Goal: Task Accomplishment & Management: Manage account settings

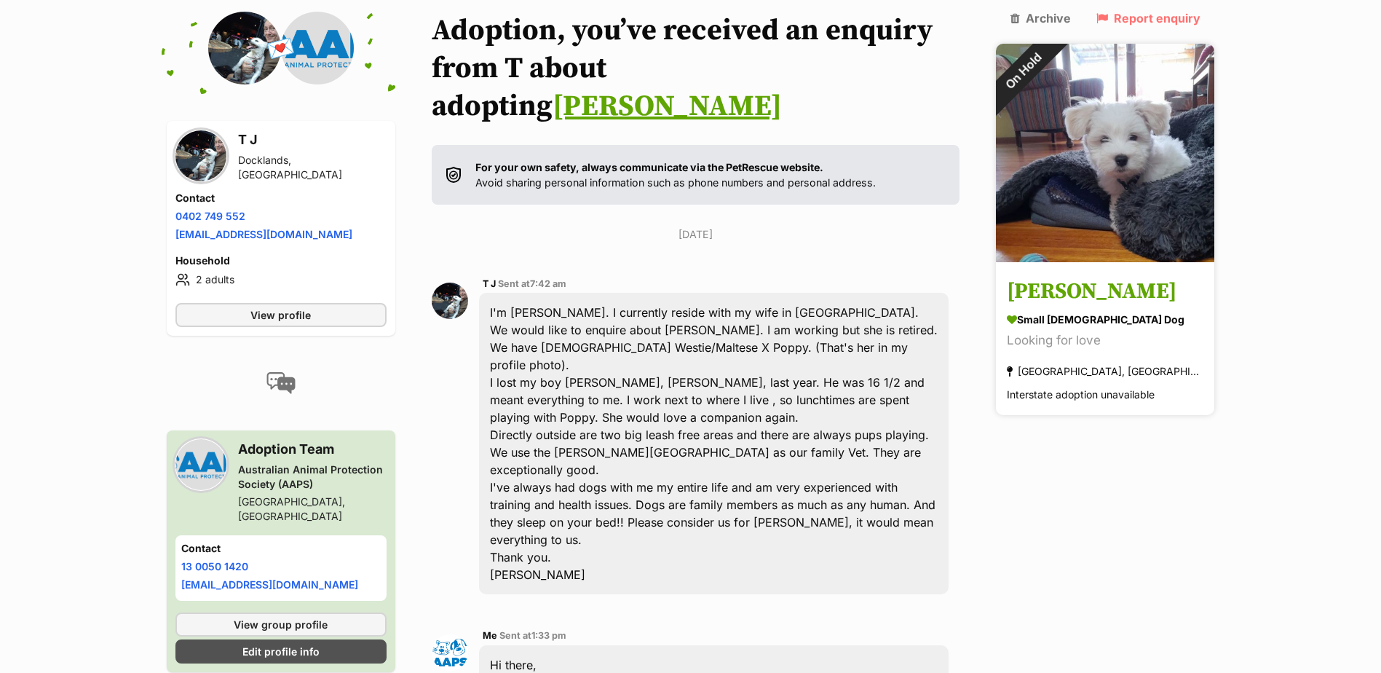
scroll to position [165, 0]
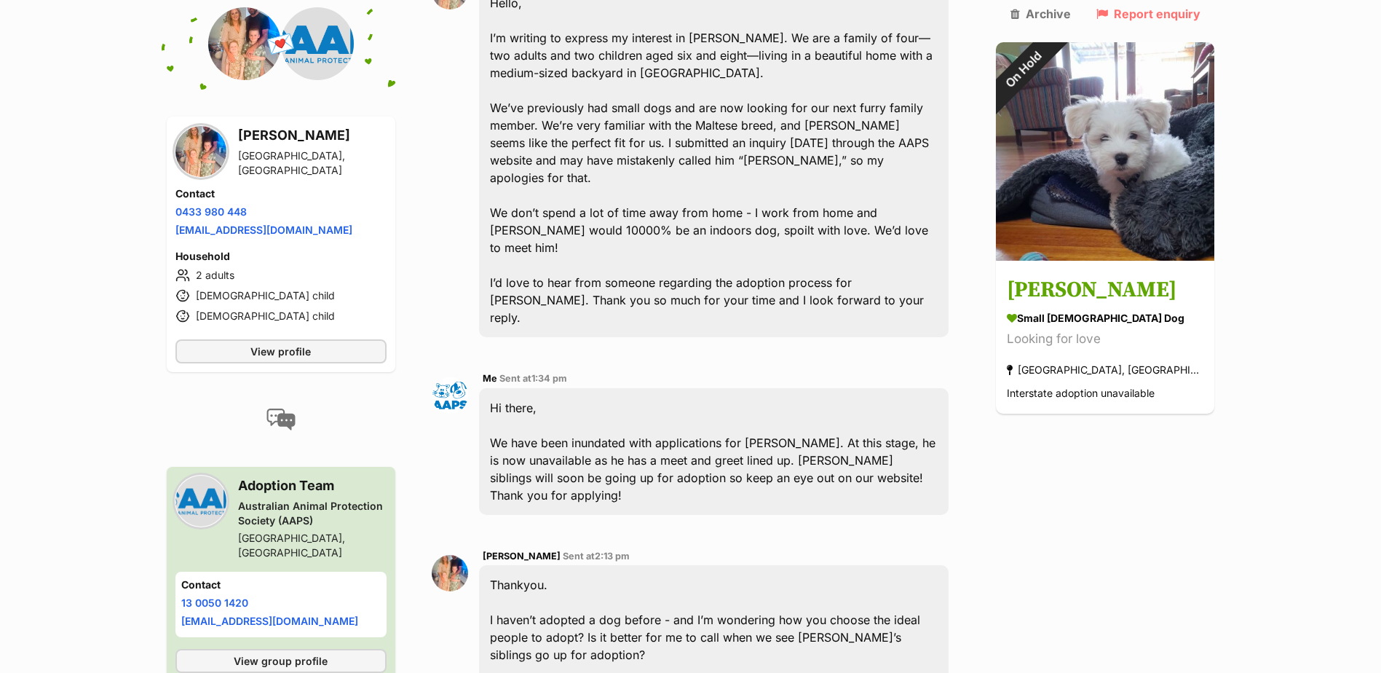
scroll to position [474, 0]
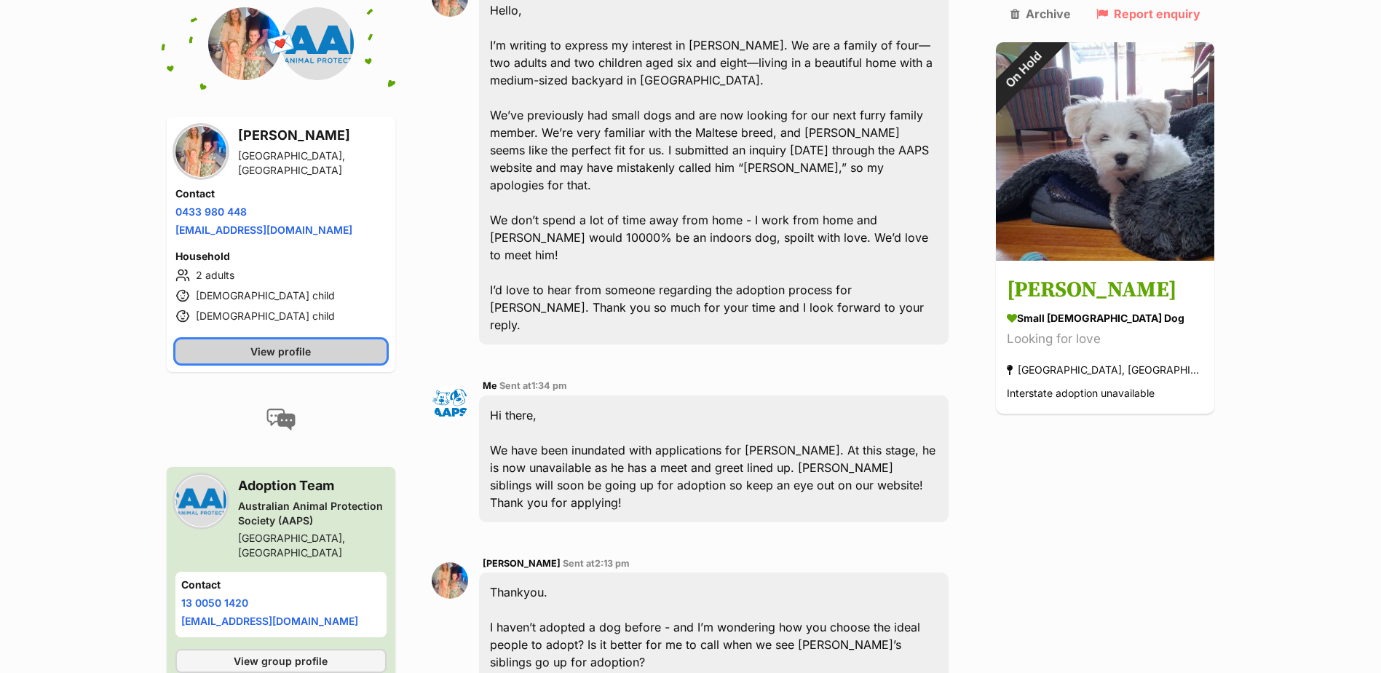
click at [338, 350] on link "View profile" at bounding box center [280, 351] width 211 height 24
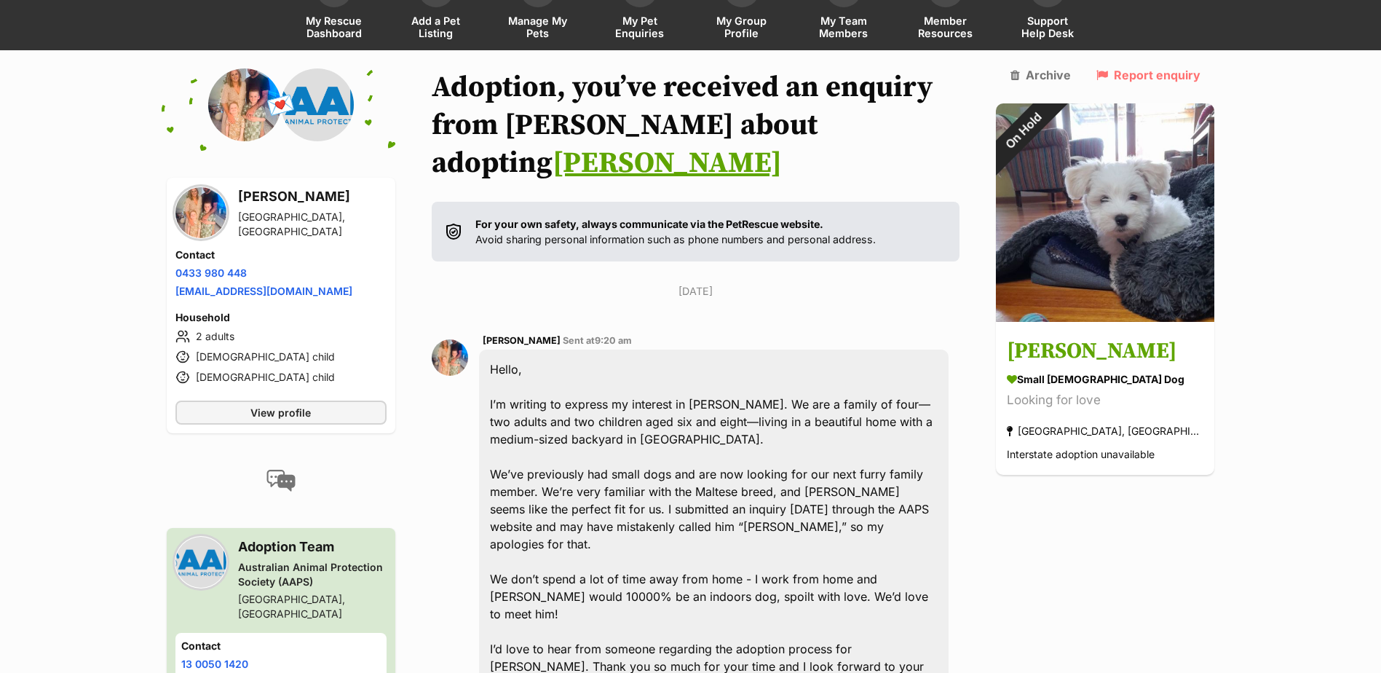
scroll to position [110, 0]
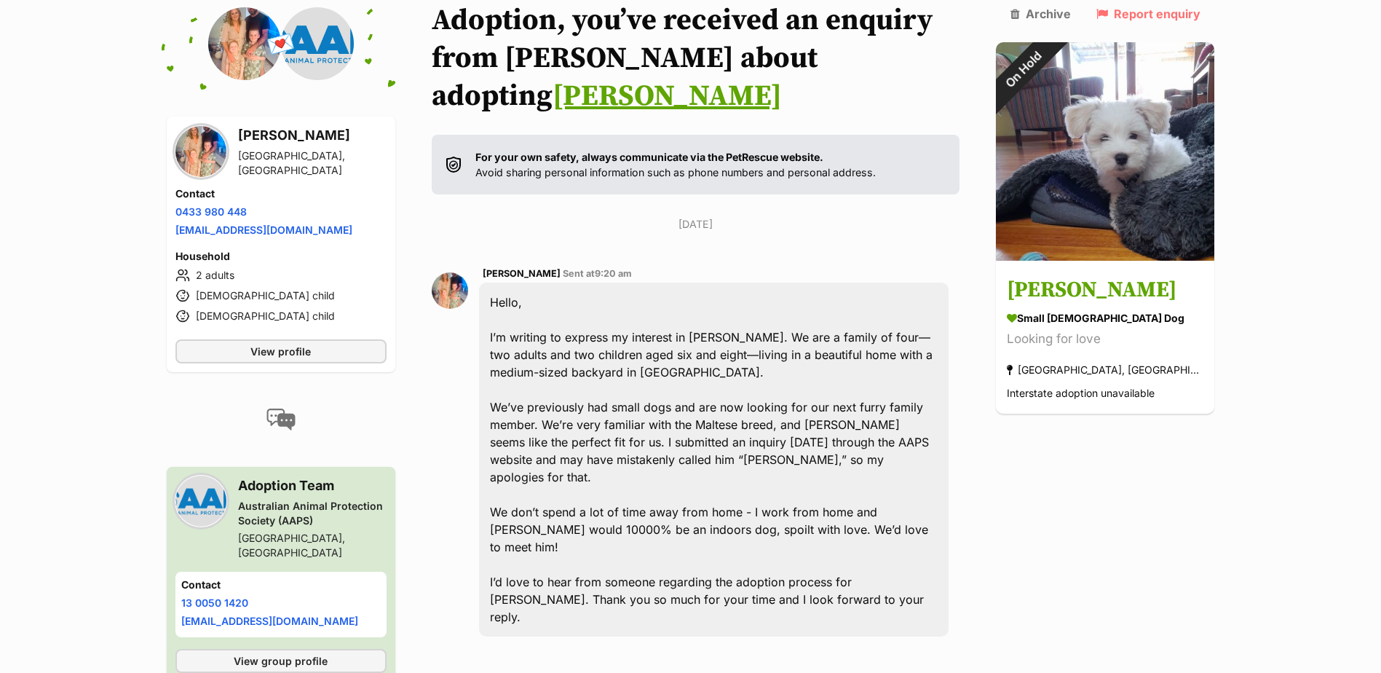
scroll to position [183, 0]
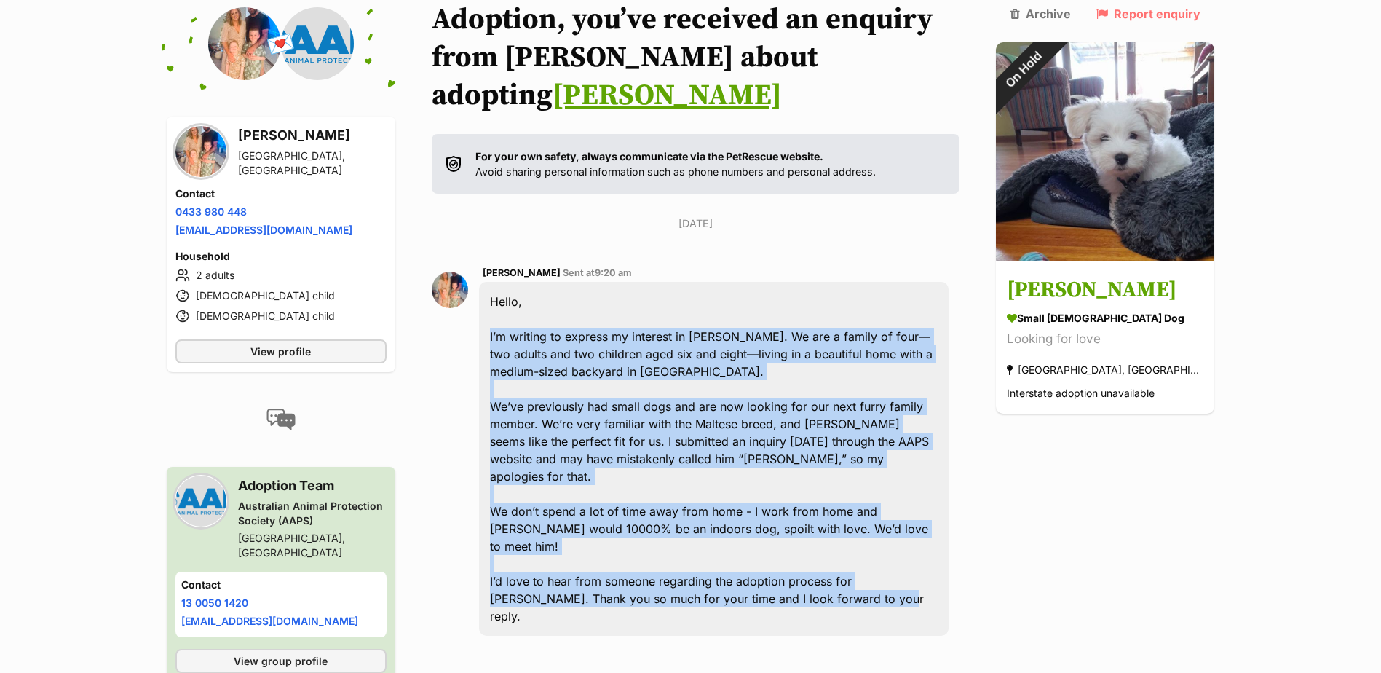
drag, startPoint x: 502, startPoint y: 296, endPoint x: 798, endPoint y: 527, distance: 375.6
click at [798, 527] on div "Hello, I’m writing to express my interest in Kevin. We are a family of four—two…" at bounding box center [714, 459] width 470 height 354
copy div "I’m writing to express my interest in Kevin. We are a family of four—two adults…"
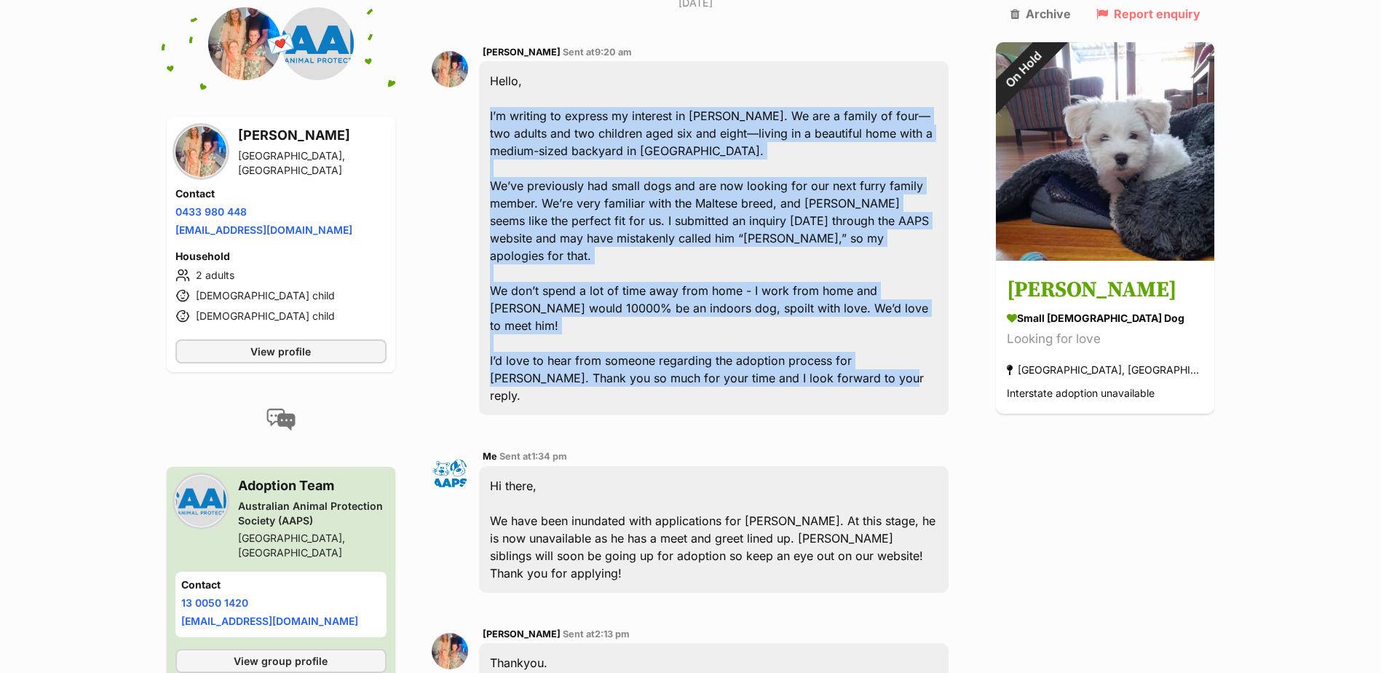
scroll to position [401, 0]
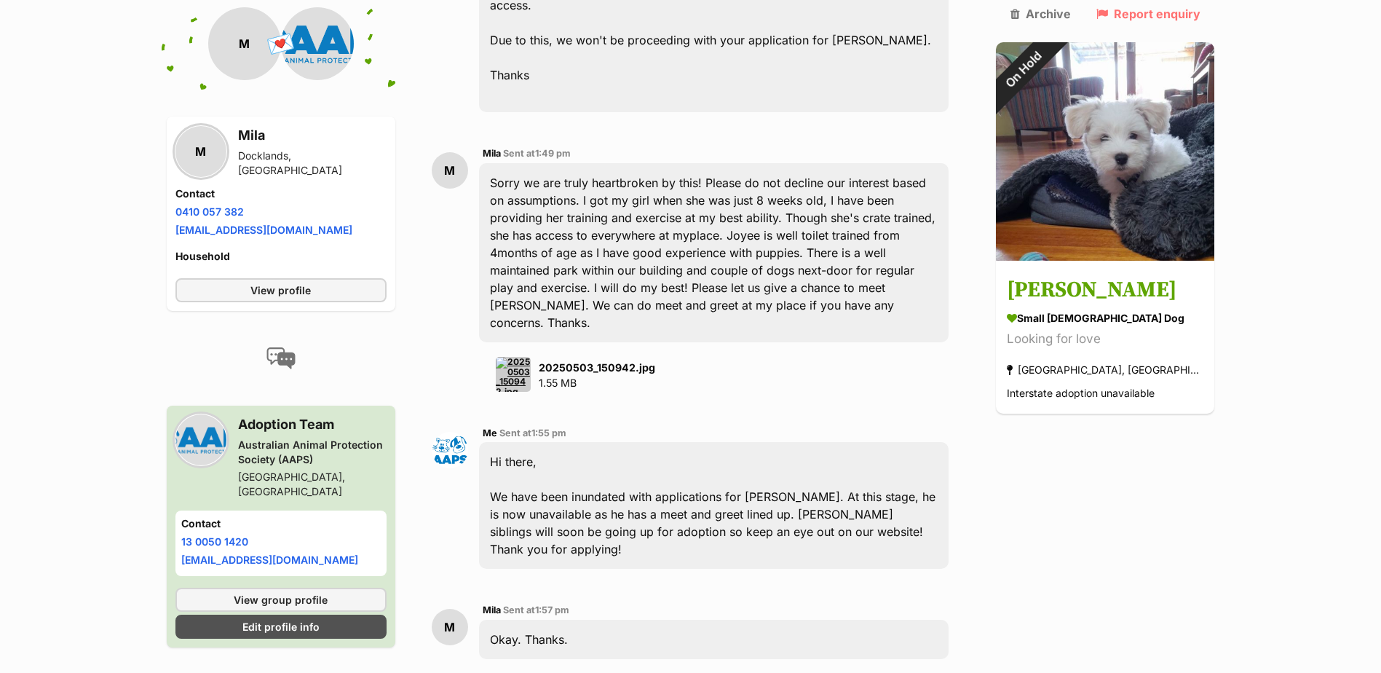
scroll to position [1383, 0]
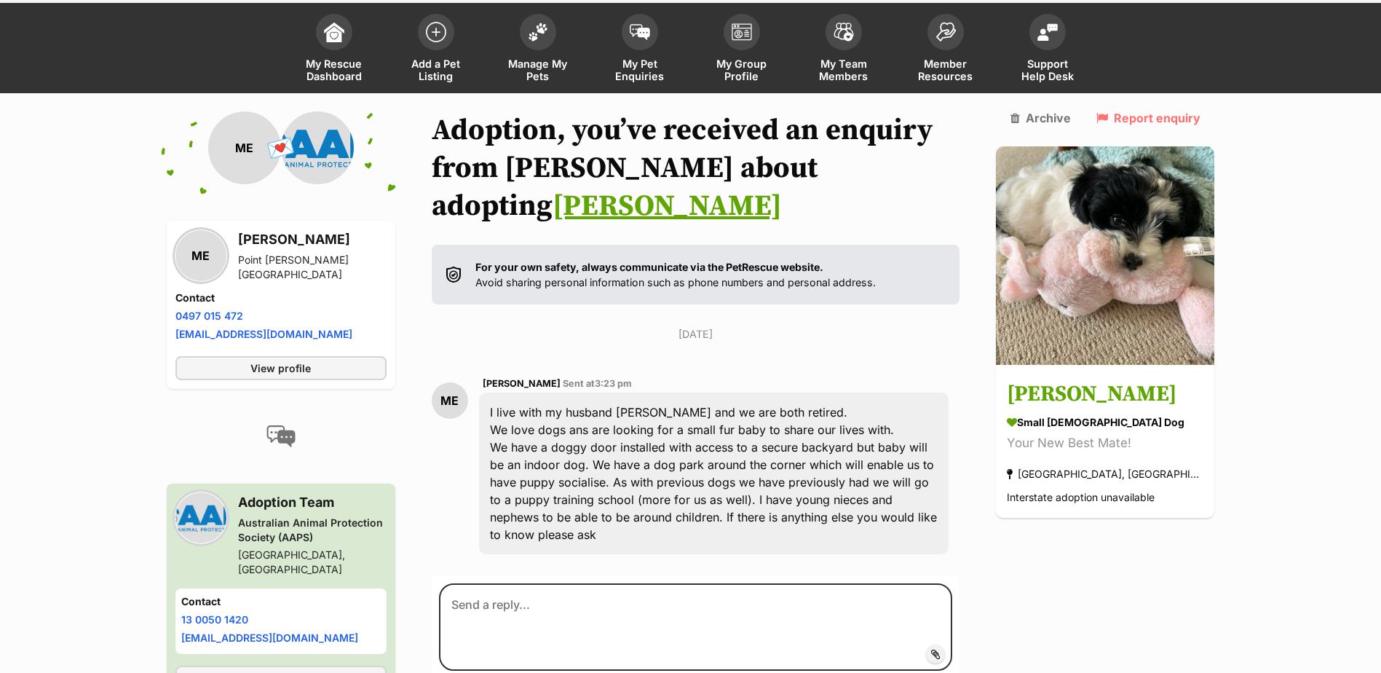
scroll to position [154, 0]
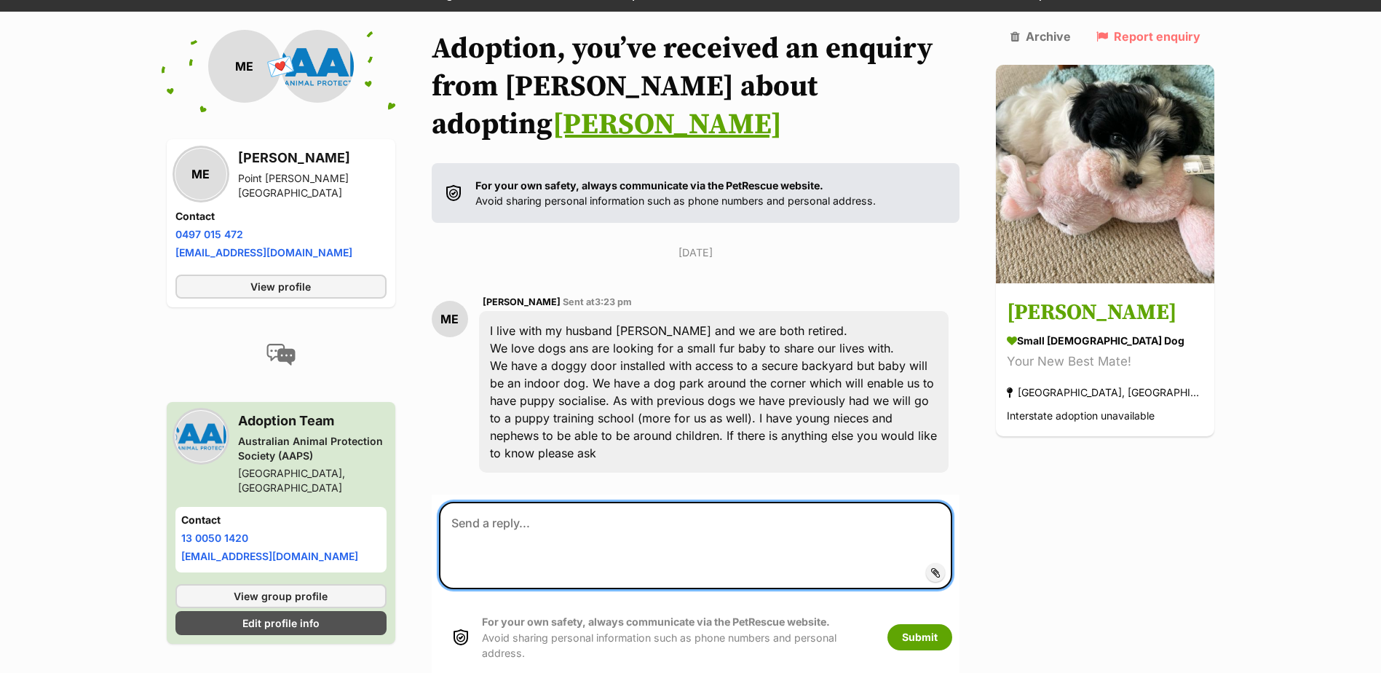
click at [527, 502] on textarea at bounding box center [696, 545] width 514 height 87
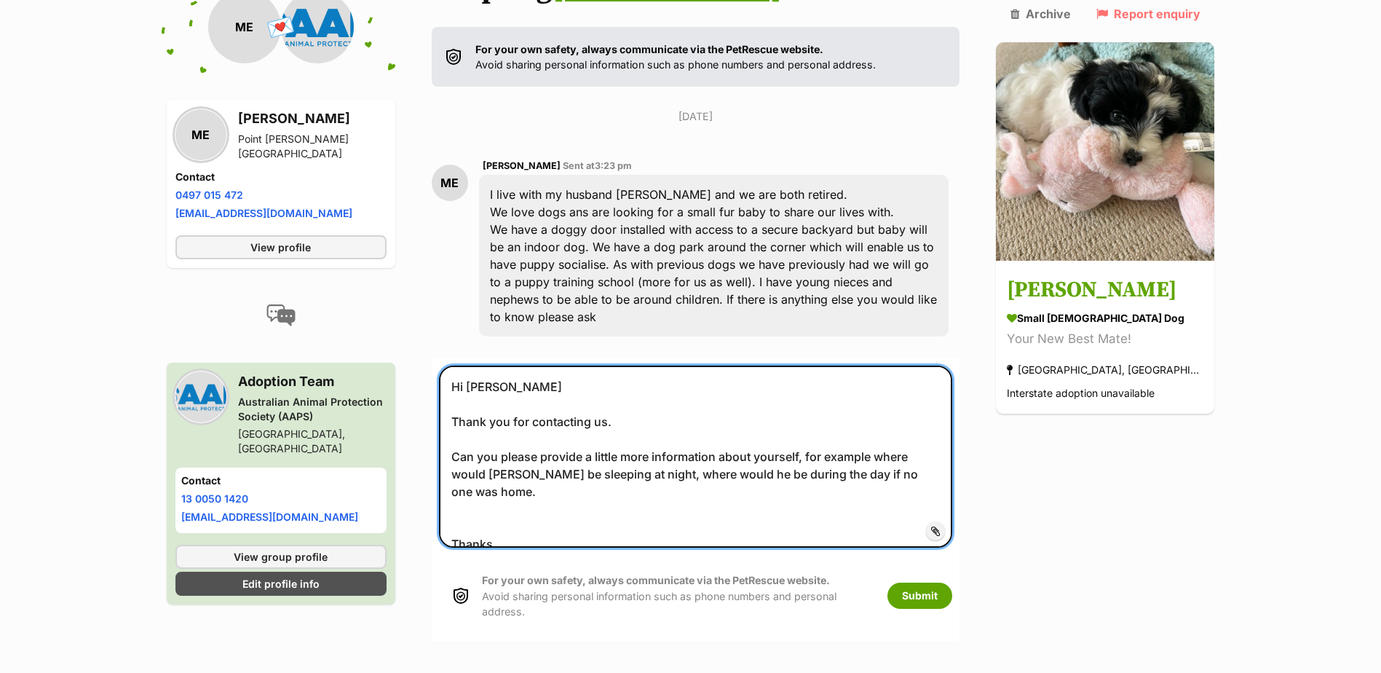
scroll to position [299, 0]
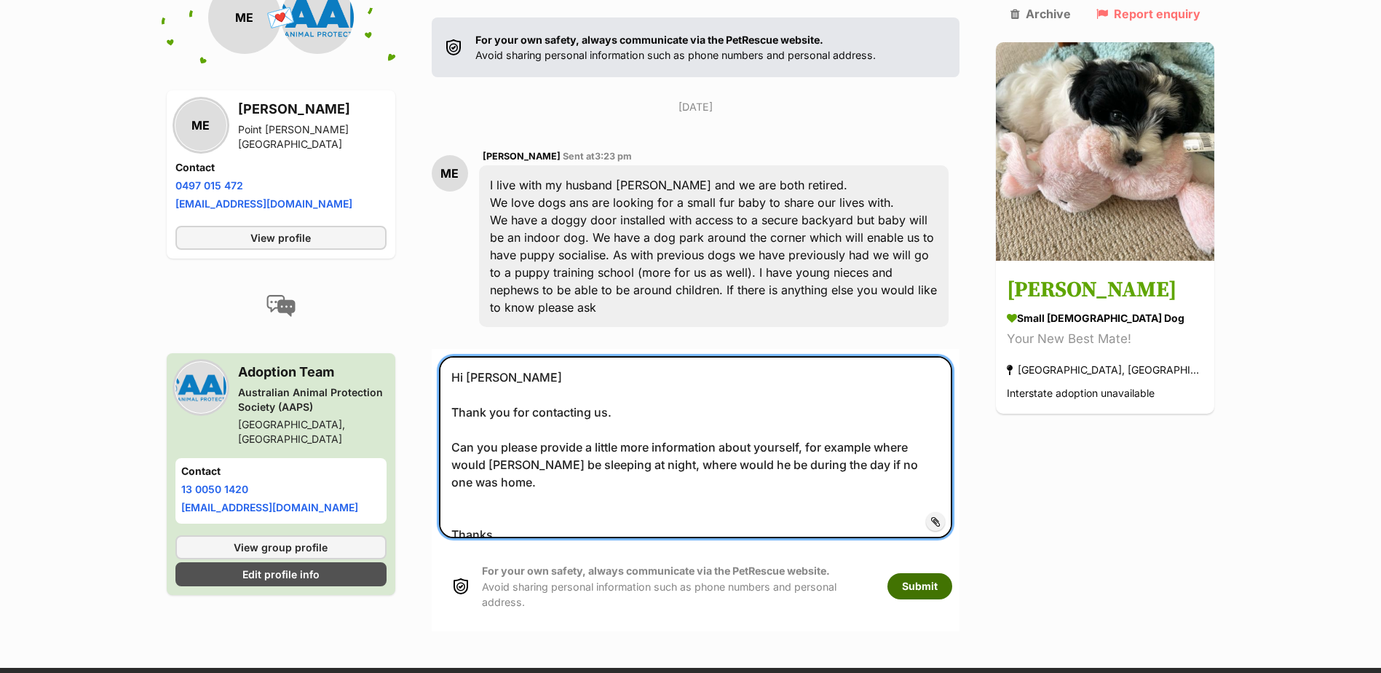
type textarea "Hi Maryann Thank you for contacting us. Can you please provide a little more in…"
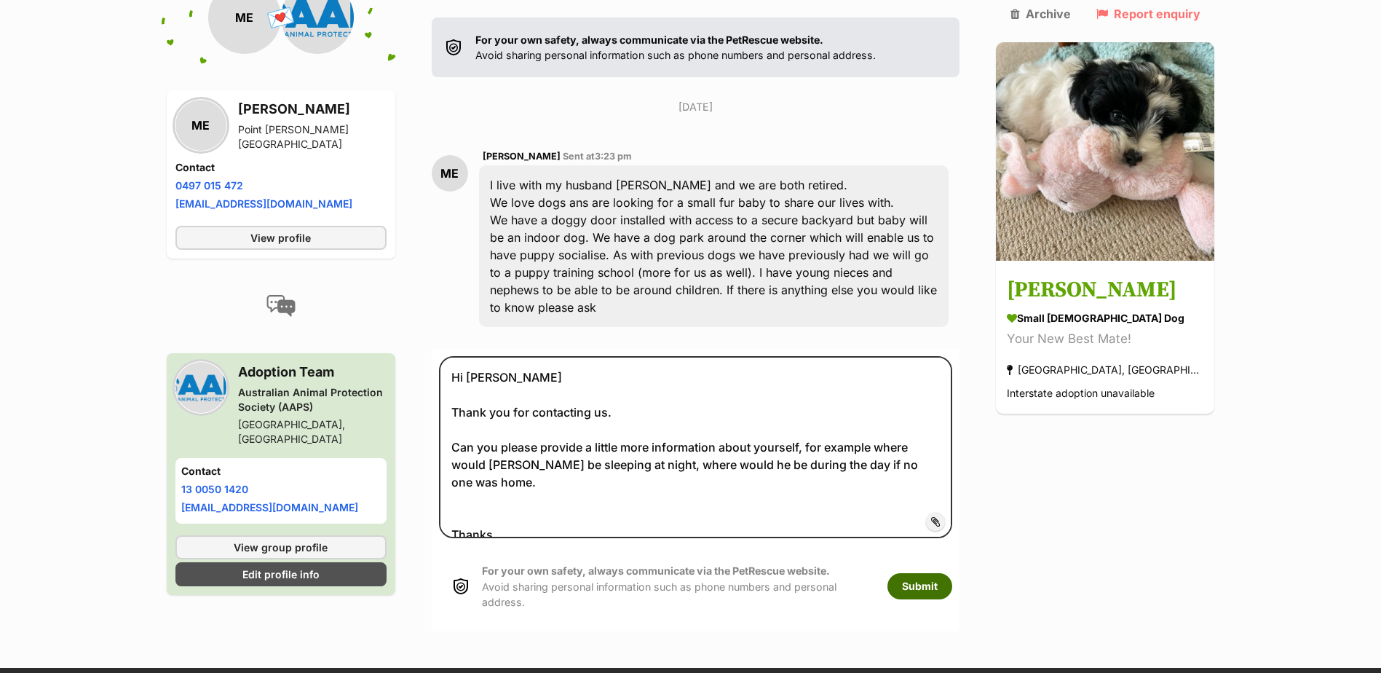
click at [945, 573] on button "Submit" at bounding box center [919, 586] width 65 height 26
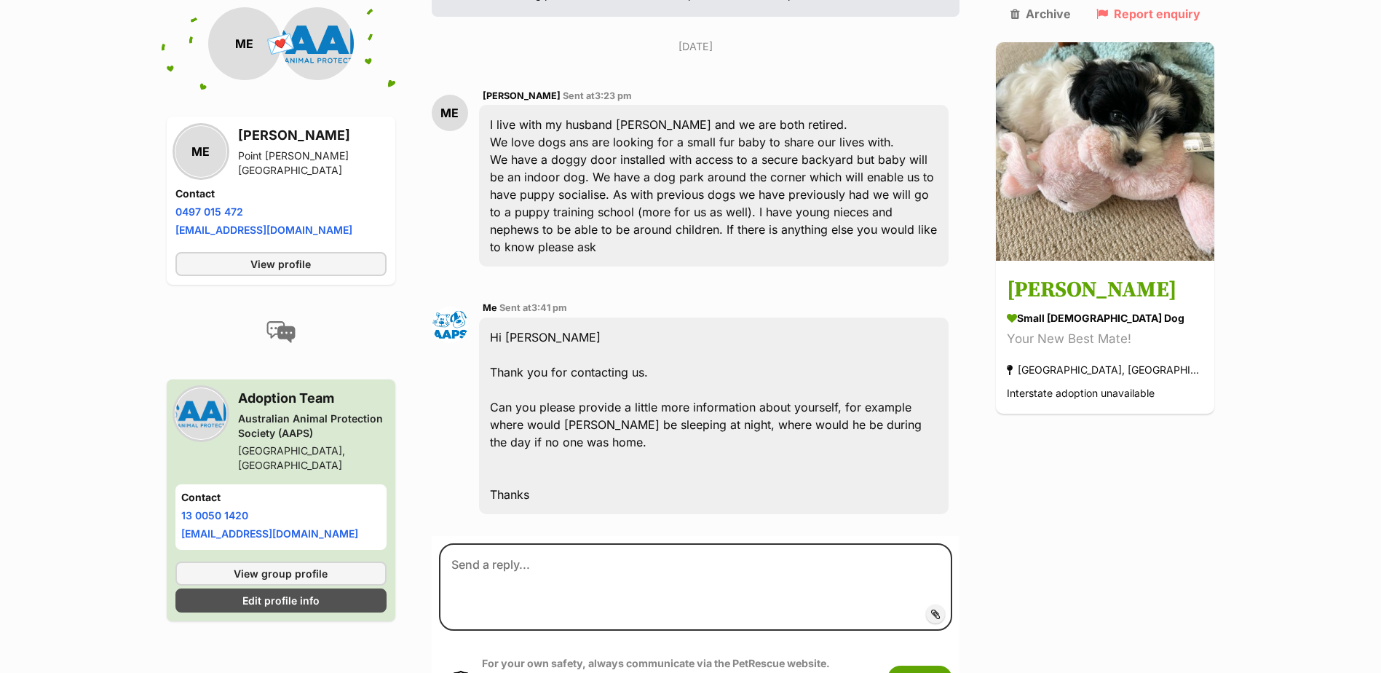
scroll to position [375, 0]
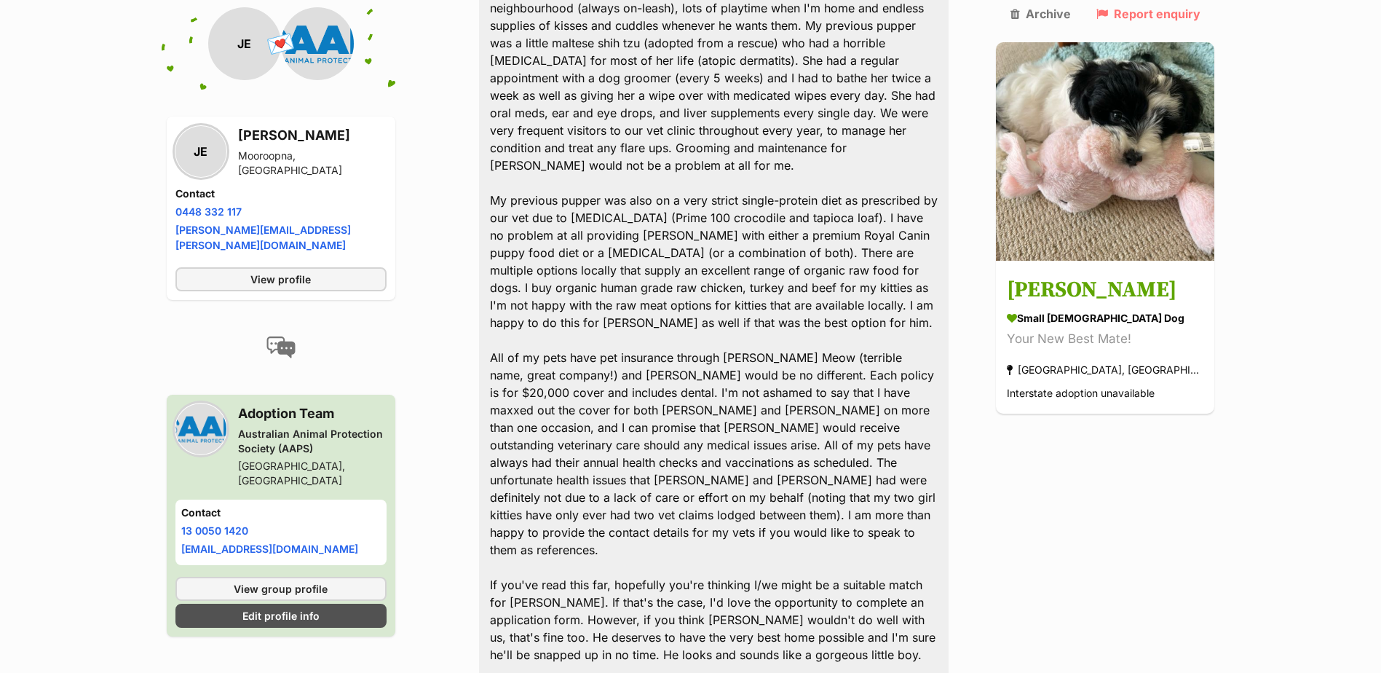
scroll to position [1417, 0]
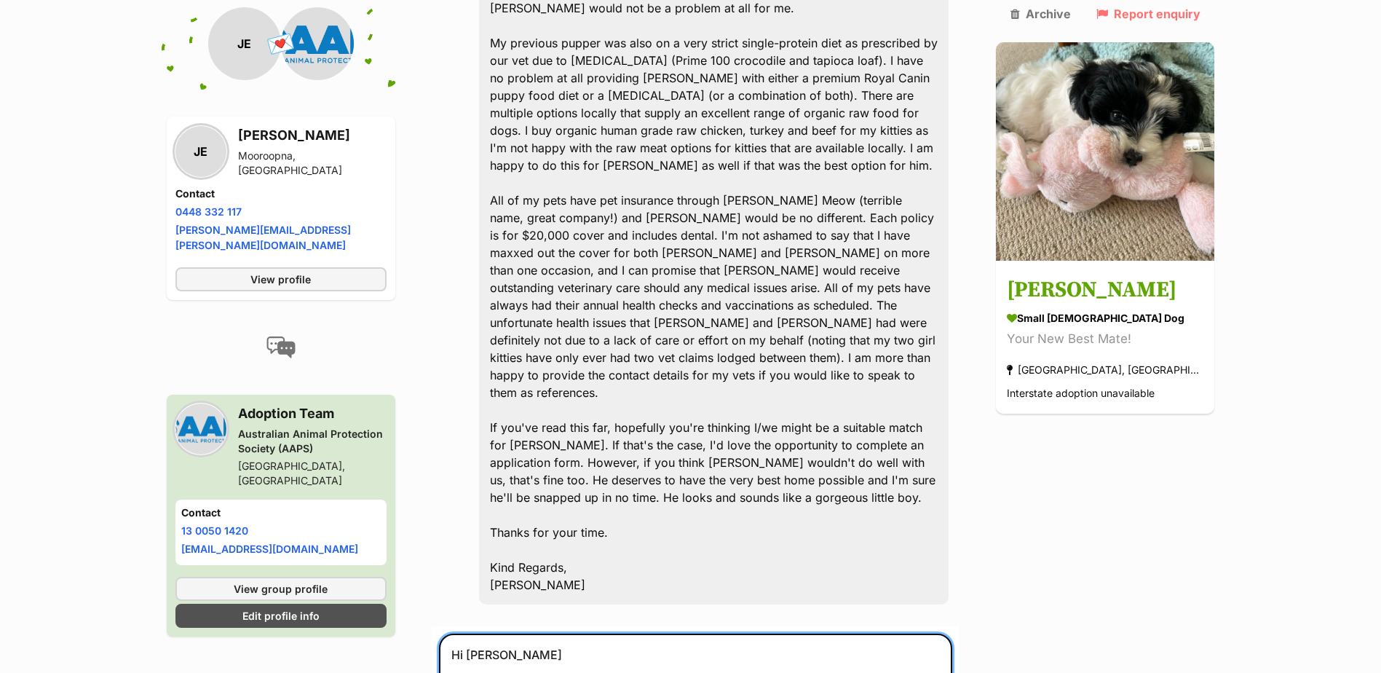
scroll to position [1563, 0]
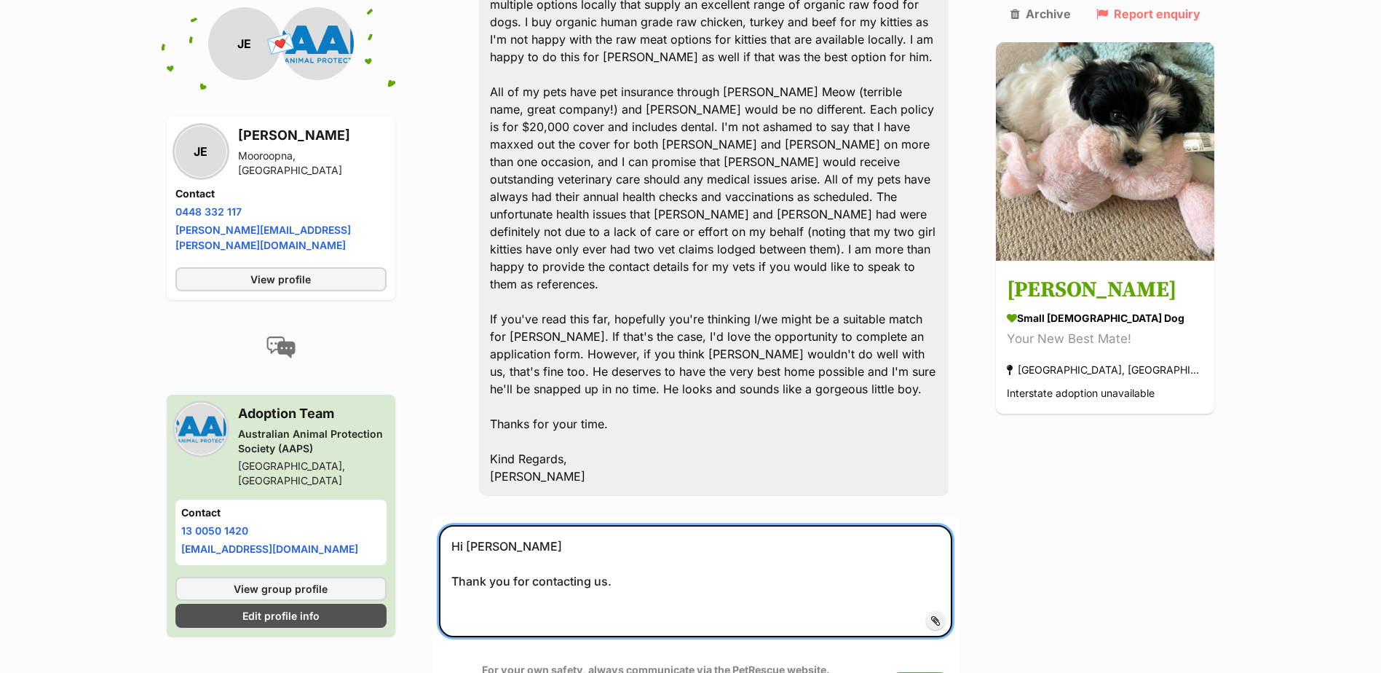
click at [667, 525] on textarea "Hi Julie Thank you for contacting us." at bounding box center [696, 581] width 514 height 112
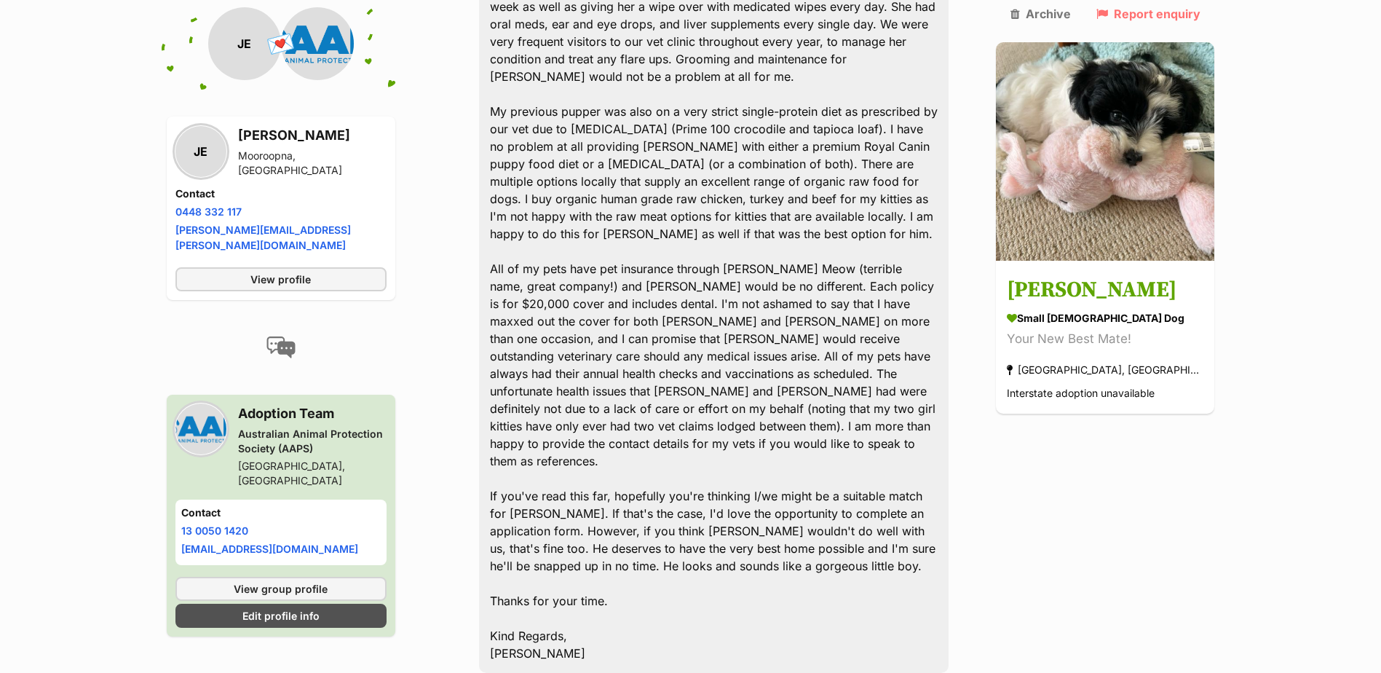
scroll to position [1490, 0]
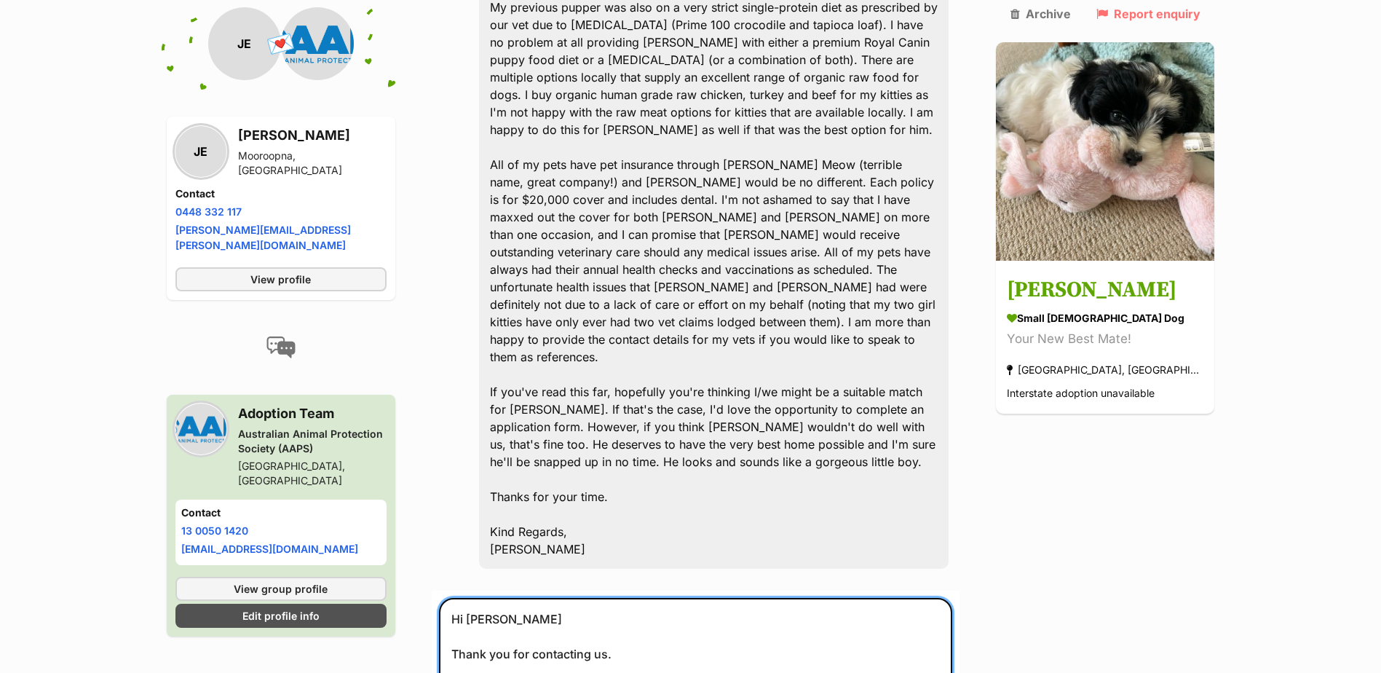
click at [636, 598] on textarea "Hi Julie Thank you for contacting us." at bounding box center [696, 654] width 514 height 112
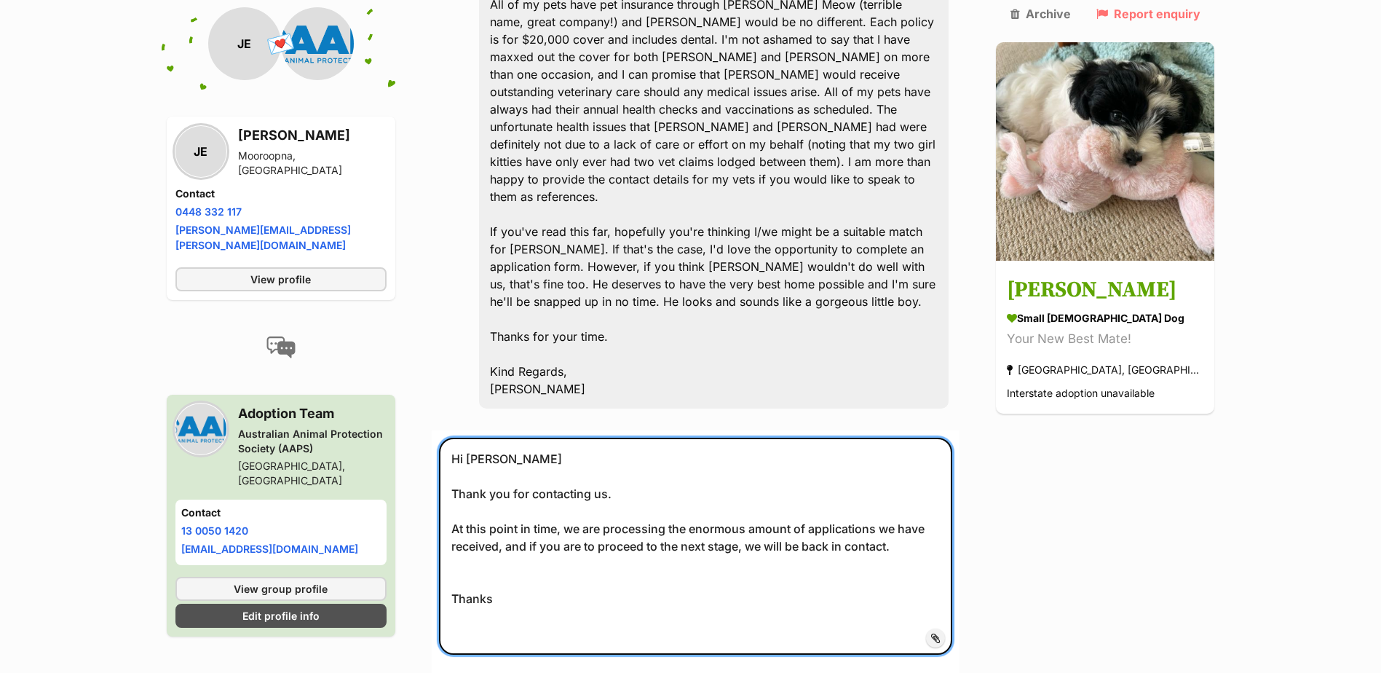
scroll to position [1709, 0]
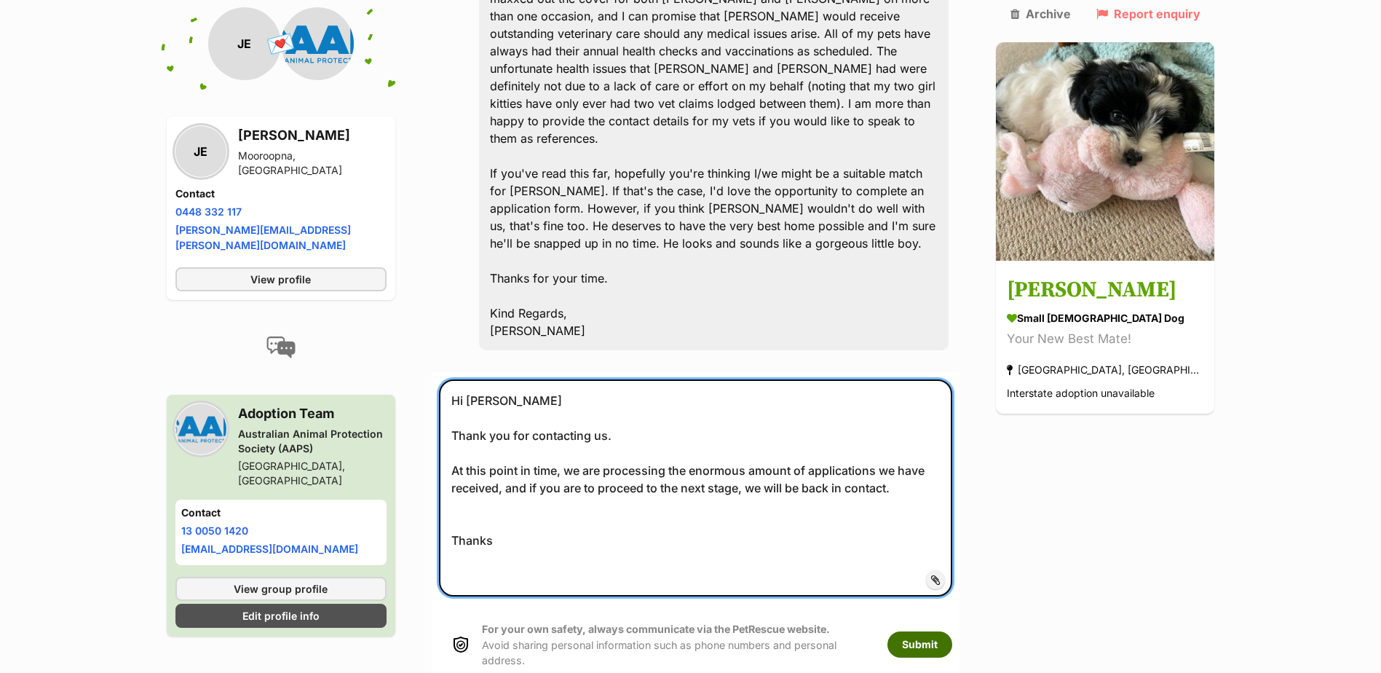
type textarea "Hi Julie Thank you for contacting us. At this point in time, we are processing …"
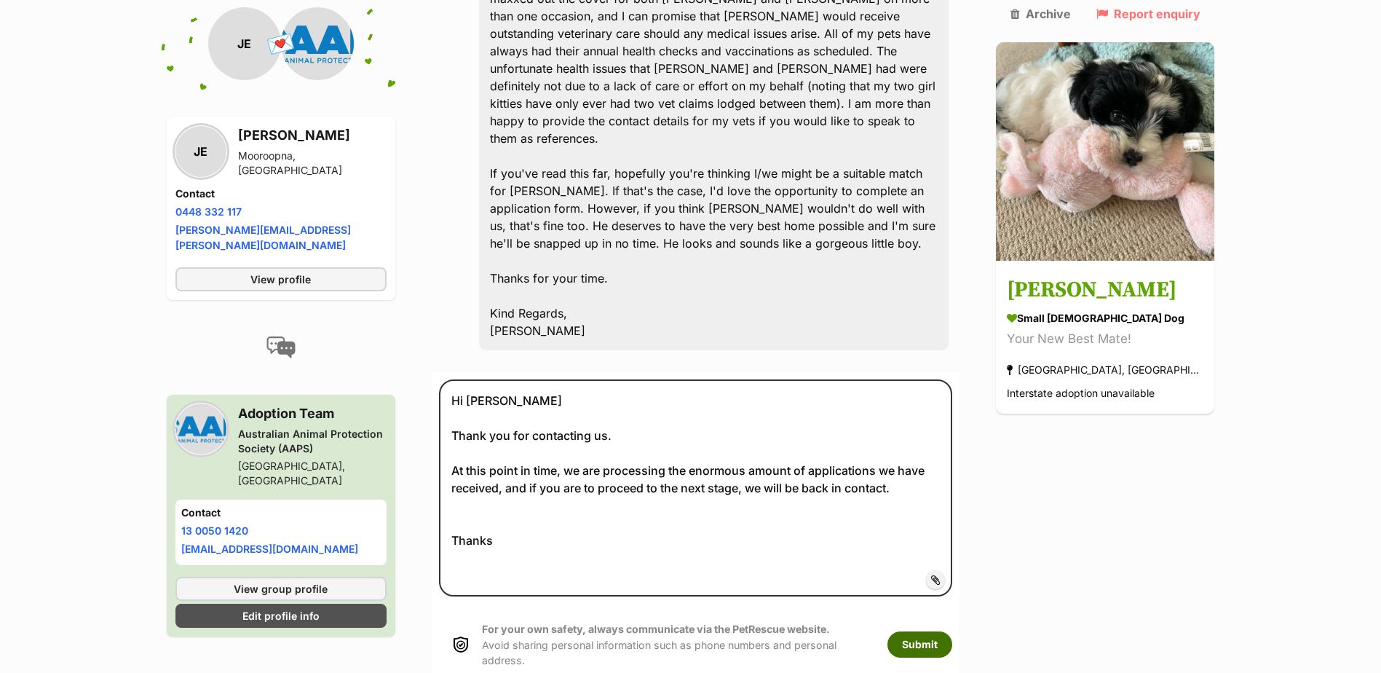
click at [952, 631] on button "Submit" at bounding box center [919, 644] width 65 height 26
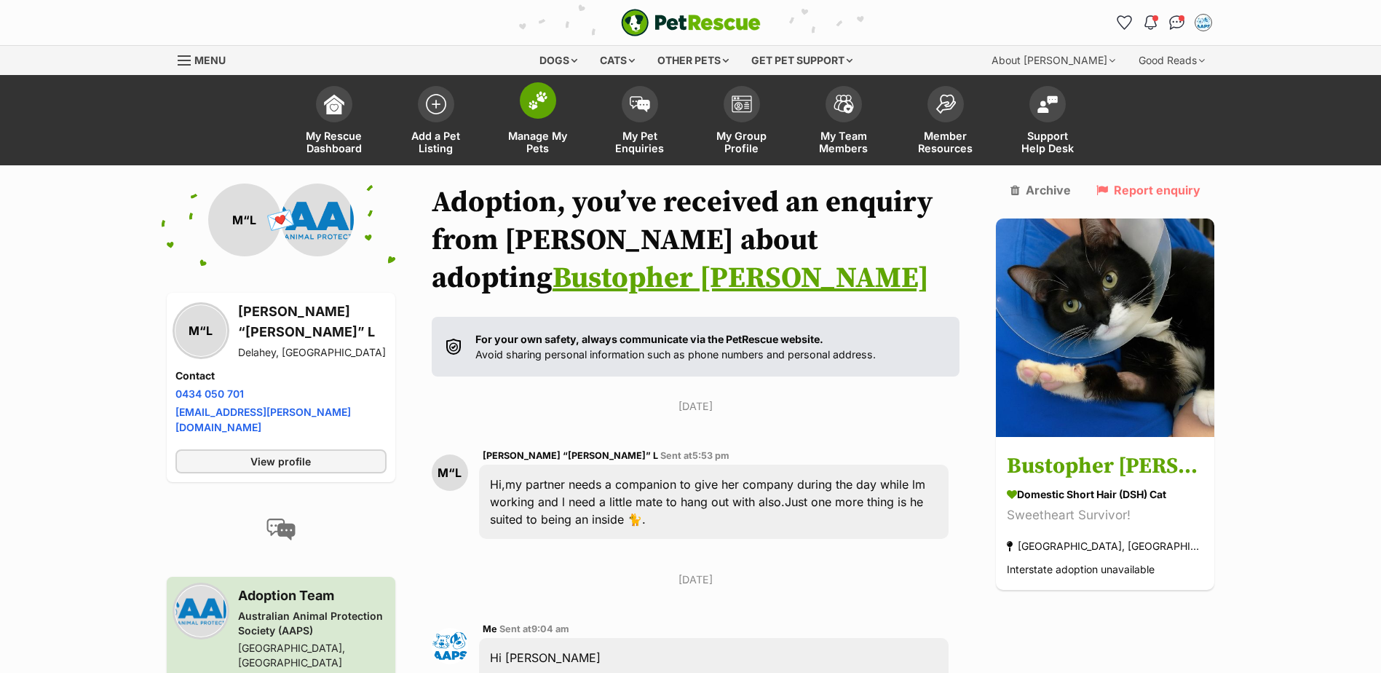
click at [539, 92] on img at bounding box center [538, 100] width 20 height 19
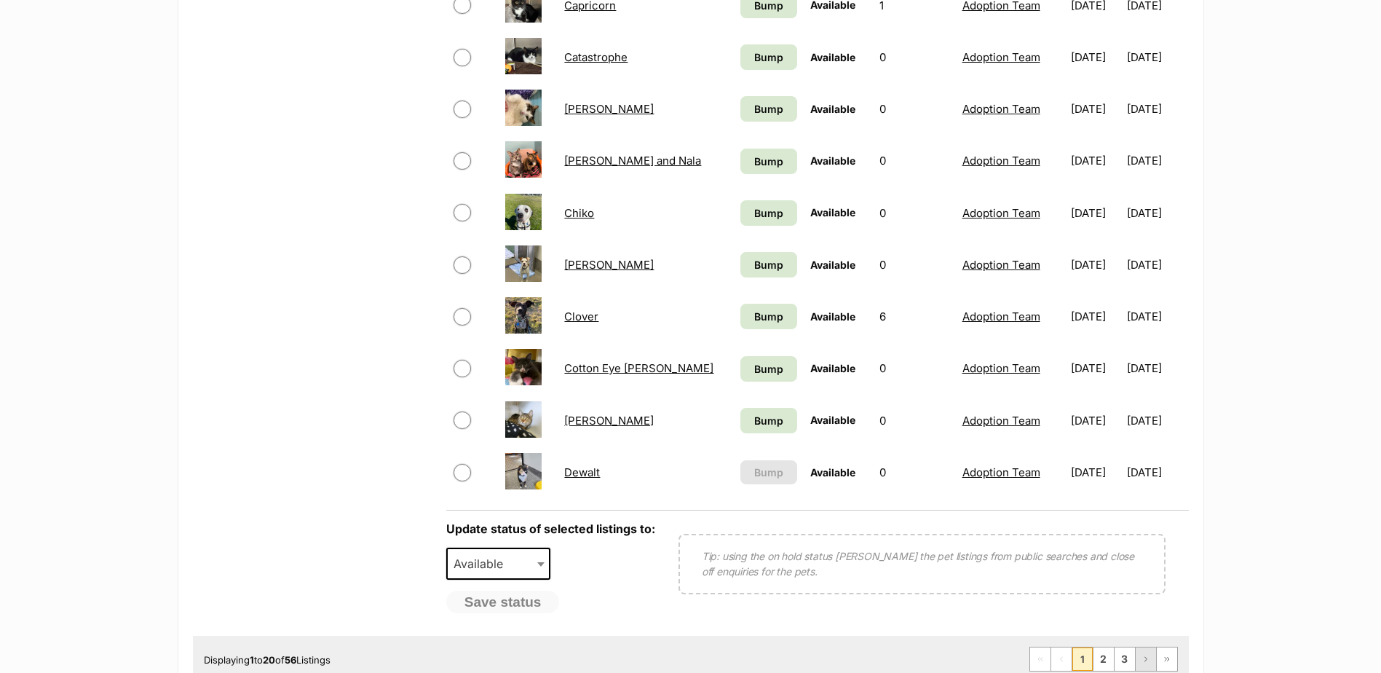
scroll to position [1092, 0]
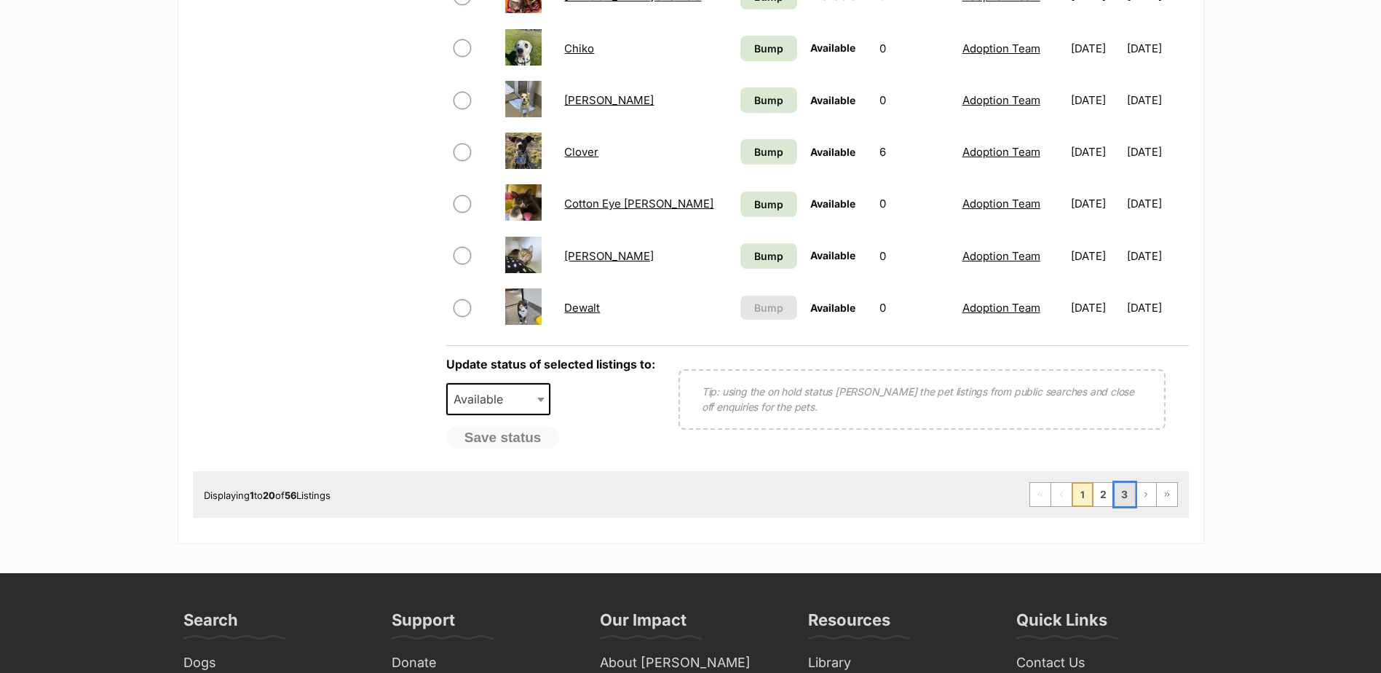
click at [1126, 499] on link "3" at bounding box center [1125, 494] width 20 height 23
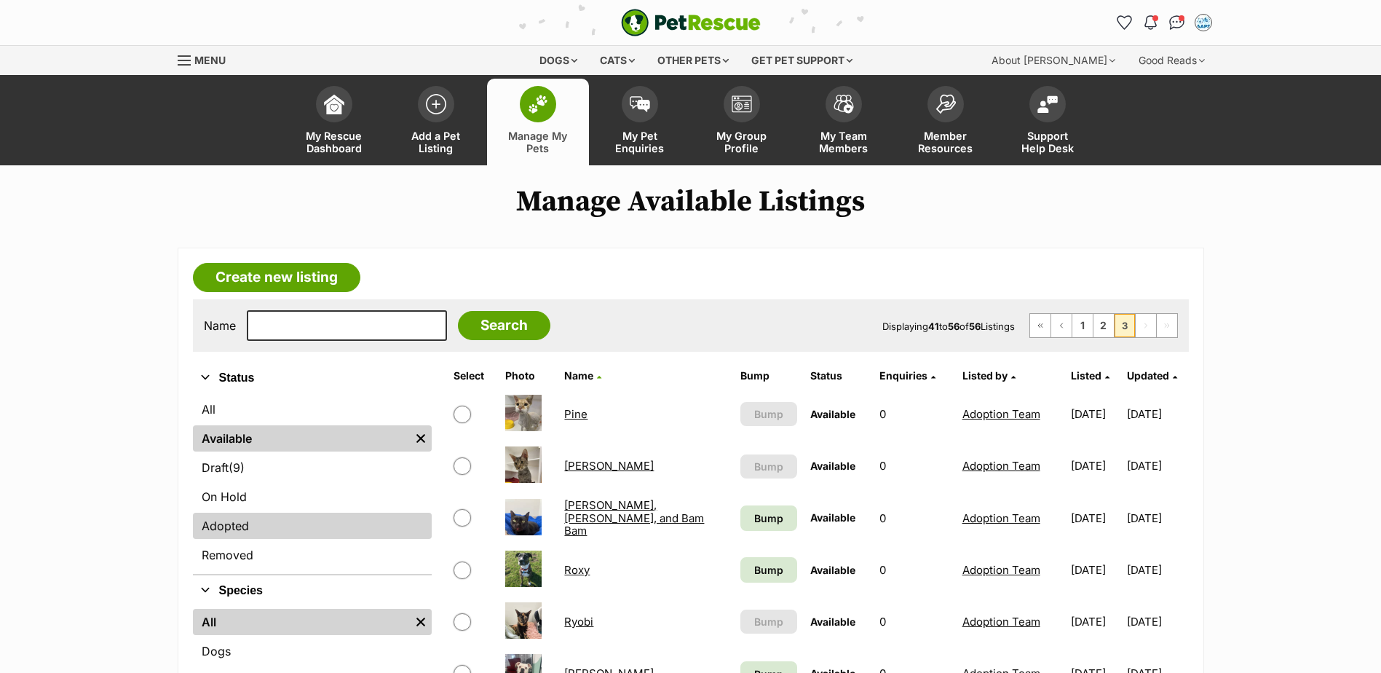
click at [244, 522] on link "Adopted" at bounding box center [312, 526] width 239 height 26
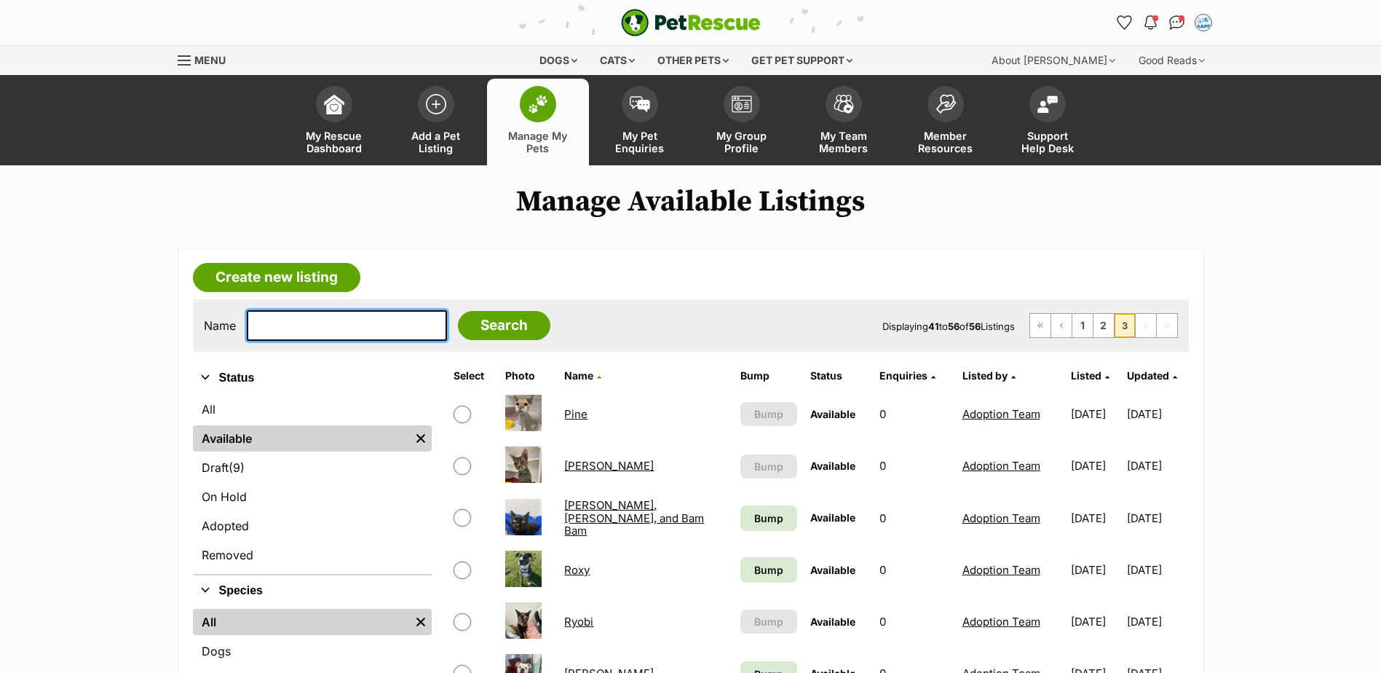
click at [293, 327] on input "text" at bounding box center [347, 325] width 200 height 31
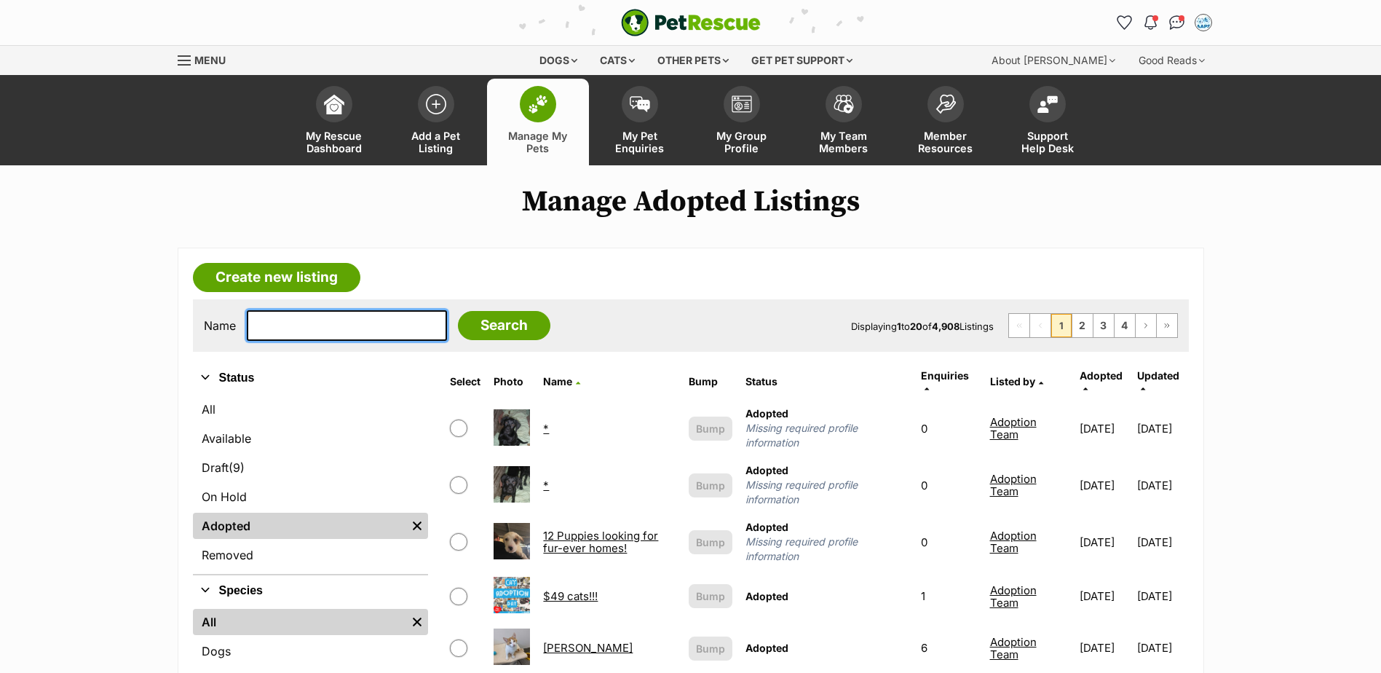
click at [295, 328] on input "text" at bounding box center [347, 325] width 200 height 31
type input "yumi"
click at [458, 311] on input "Search" at bounding box center [504, 325] width 92 height 29
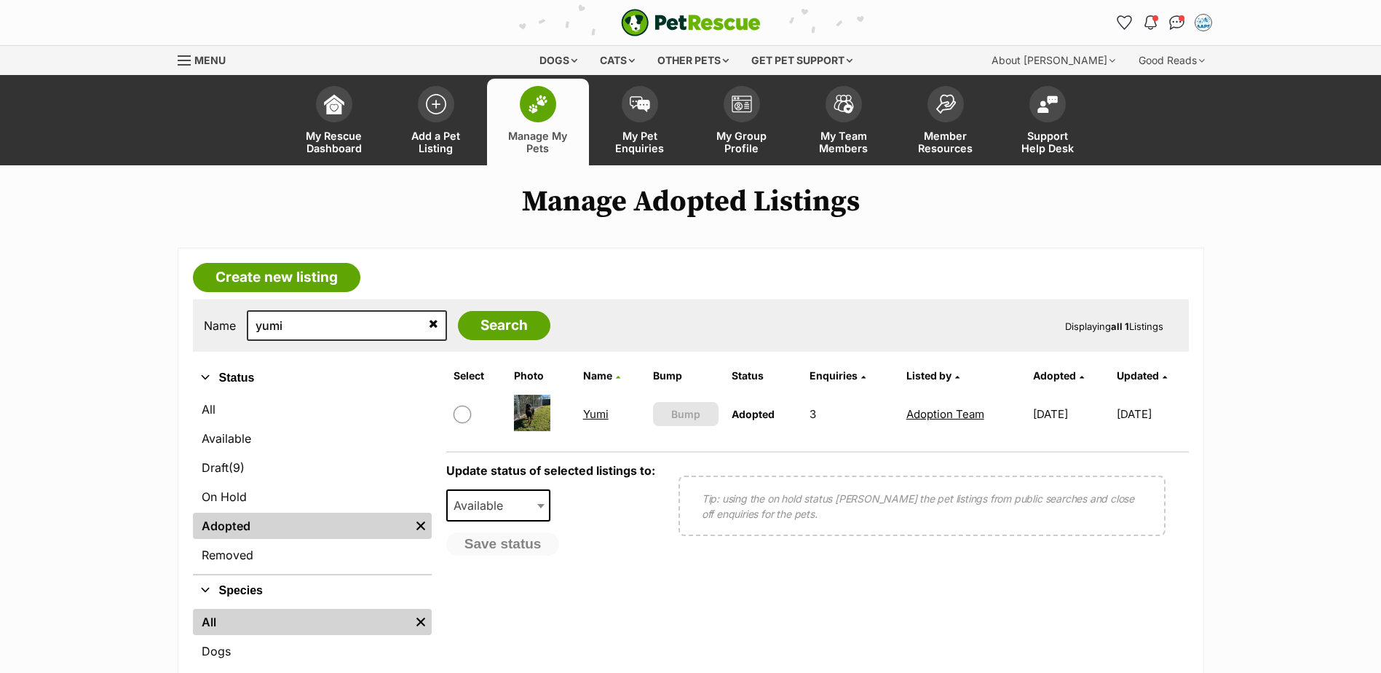
click at [583, 412] on link "Yumi" at bounding box center [595, 414] width 25 height 14
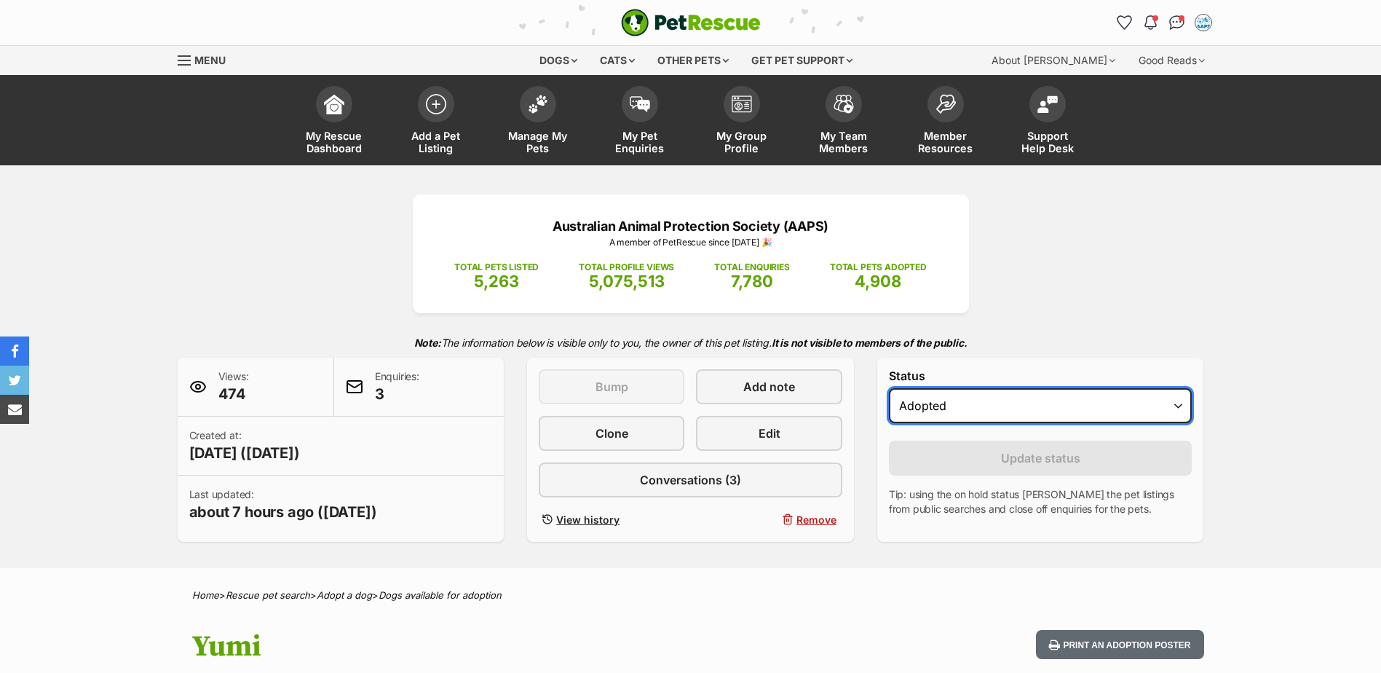
click at [1178, 406] on select "Draft - not available as listing has enquires Available On hold Adopted" at bounding box center [1041, 405] width 304 height 35
select select "active"
click at [889, 388] on select "Draft - not available as listing has enquires Available On hold Adopted" at bounding box center [1041, 405] width 304 height 35
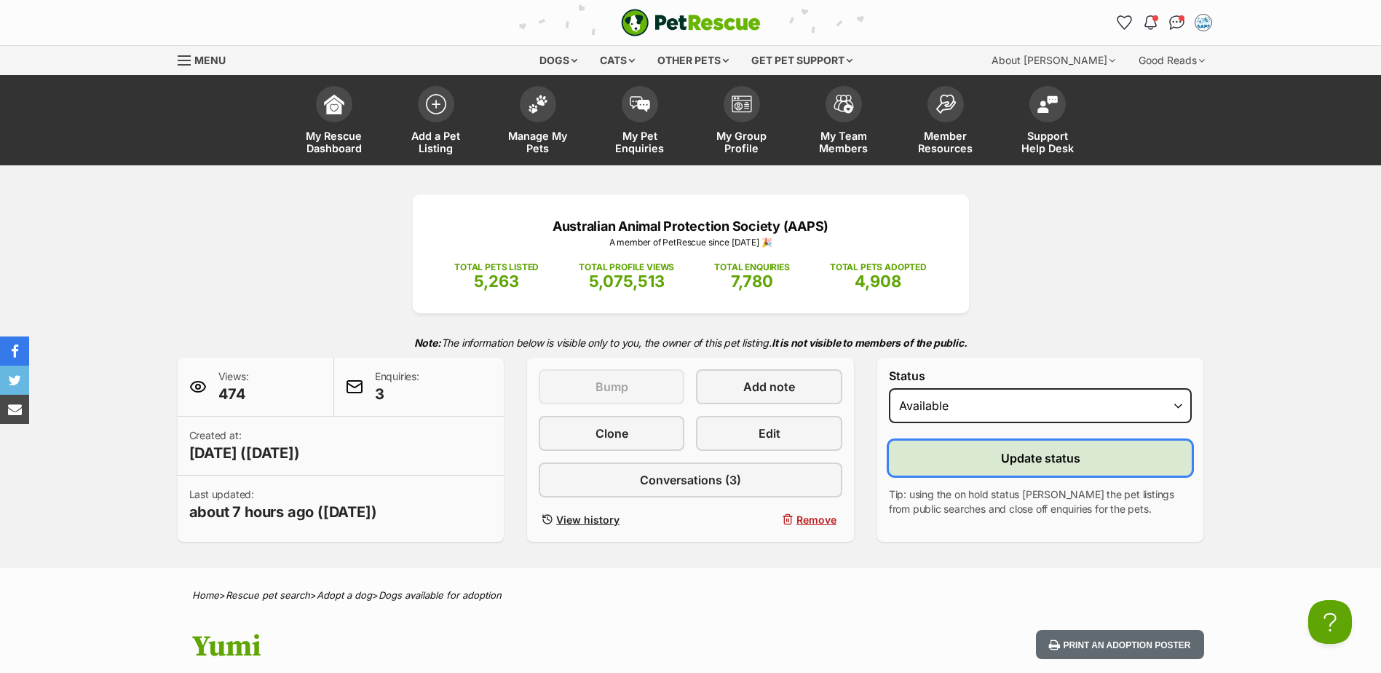
click at [1060, 462] on span "Update status" at bounding box center [1040, 457] width 79 height 17
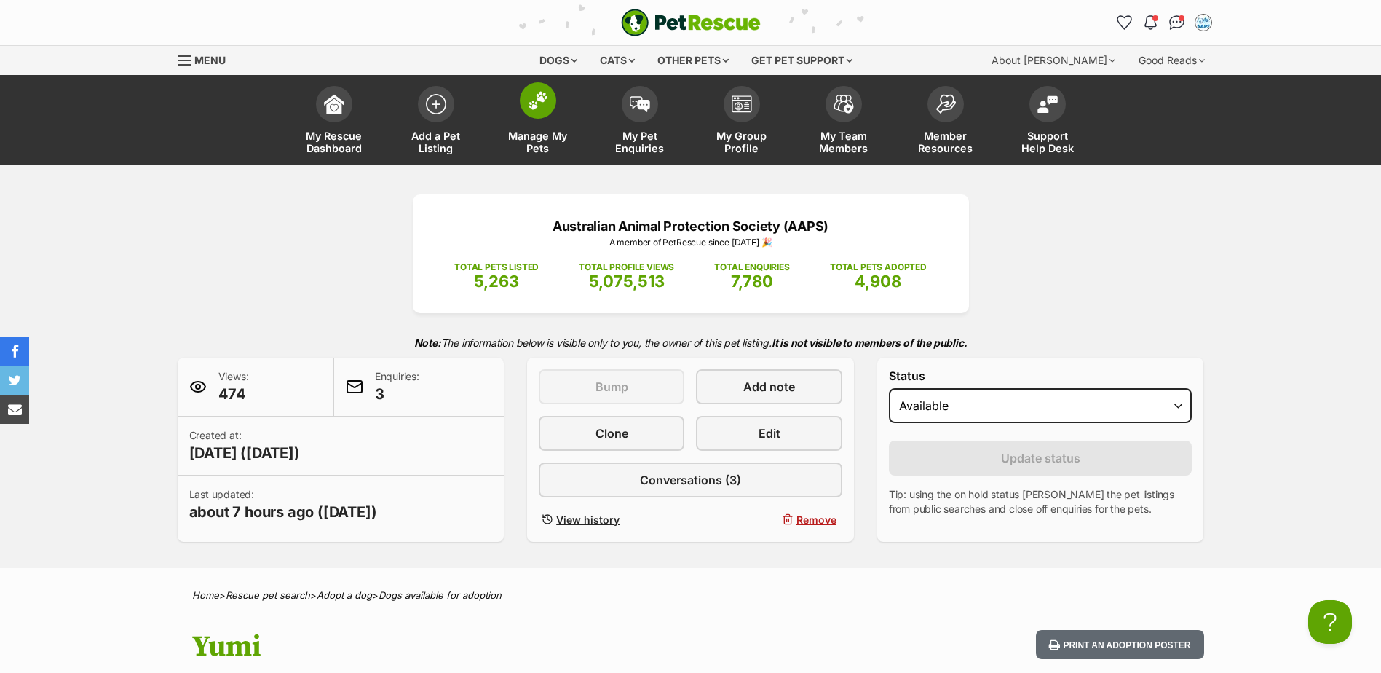
click at [547, 103] on img at bounding box center [538, 100] width 20 height 19
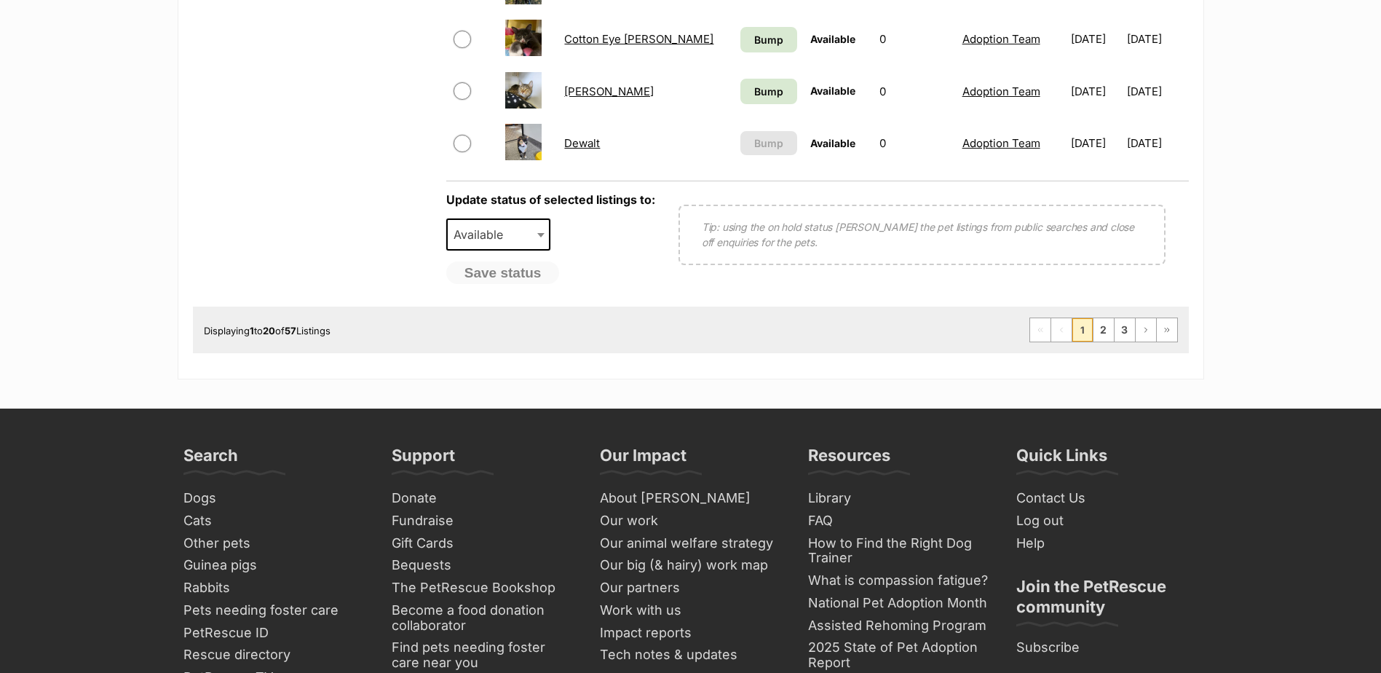
scroll to position [1174, 0]
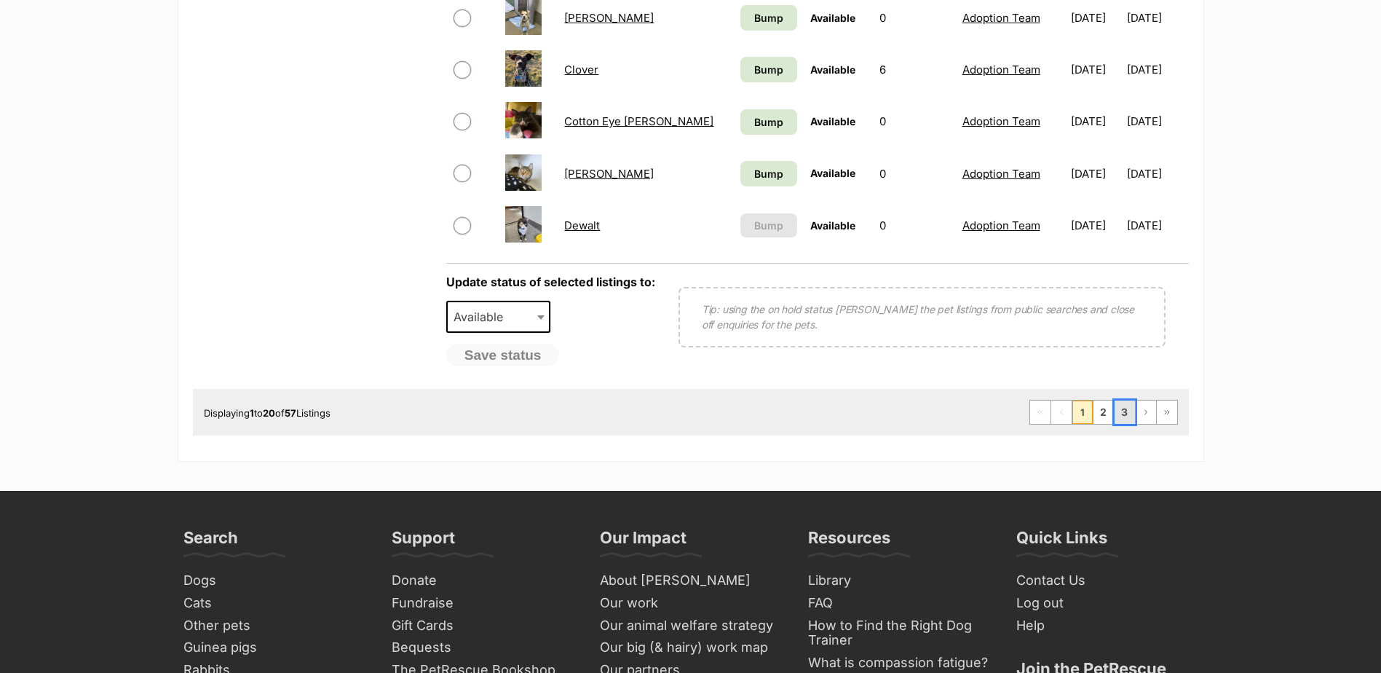
click at [1122, 416] on link "3" at bounding box center [1125, 411] width 20 height 23
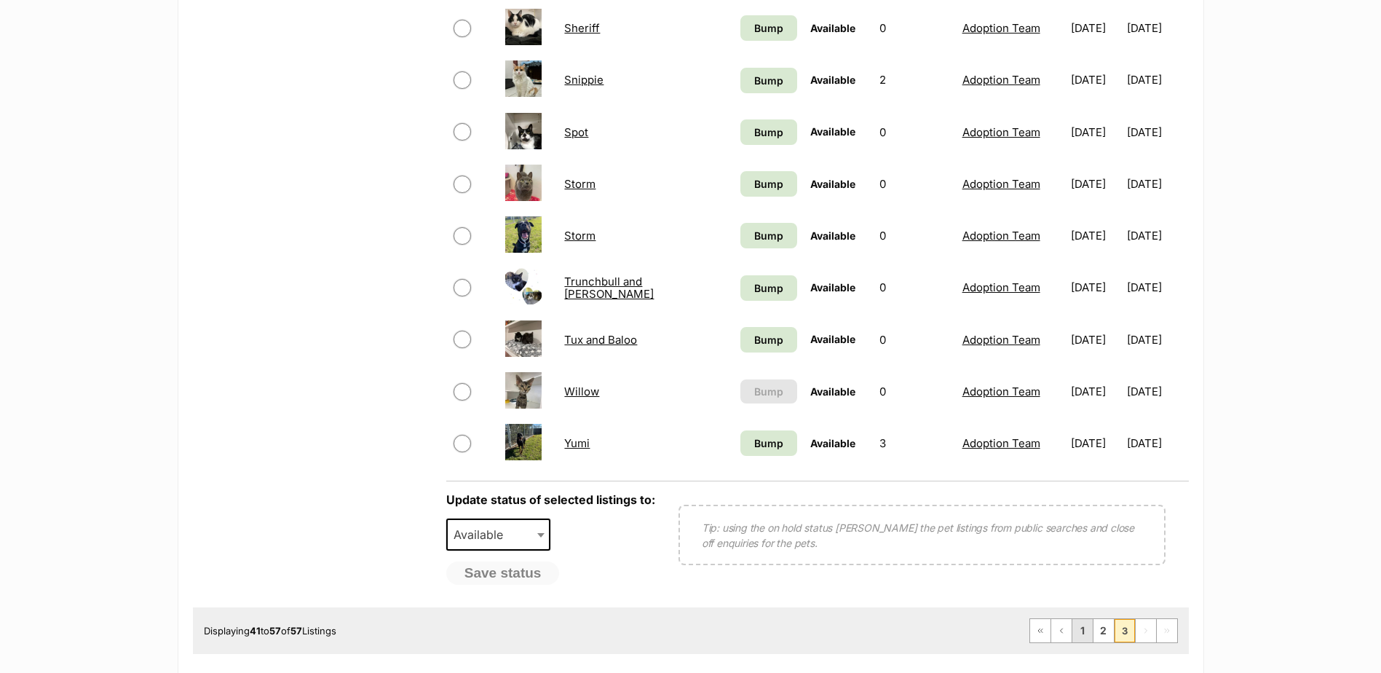
scroll to position [946, 0]
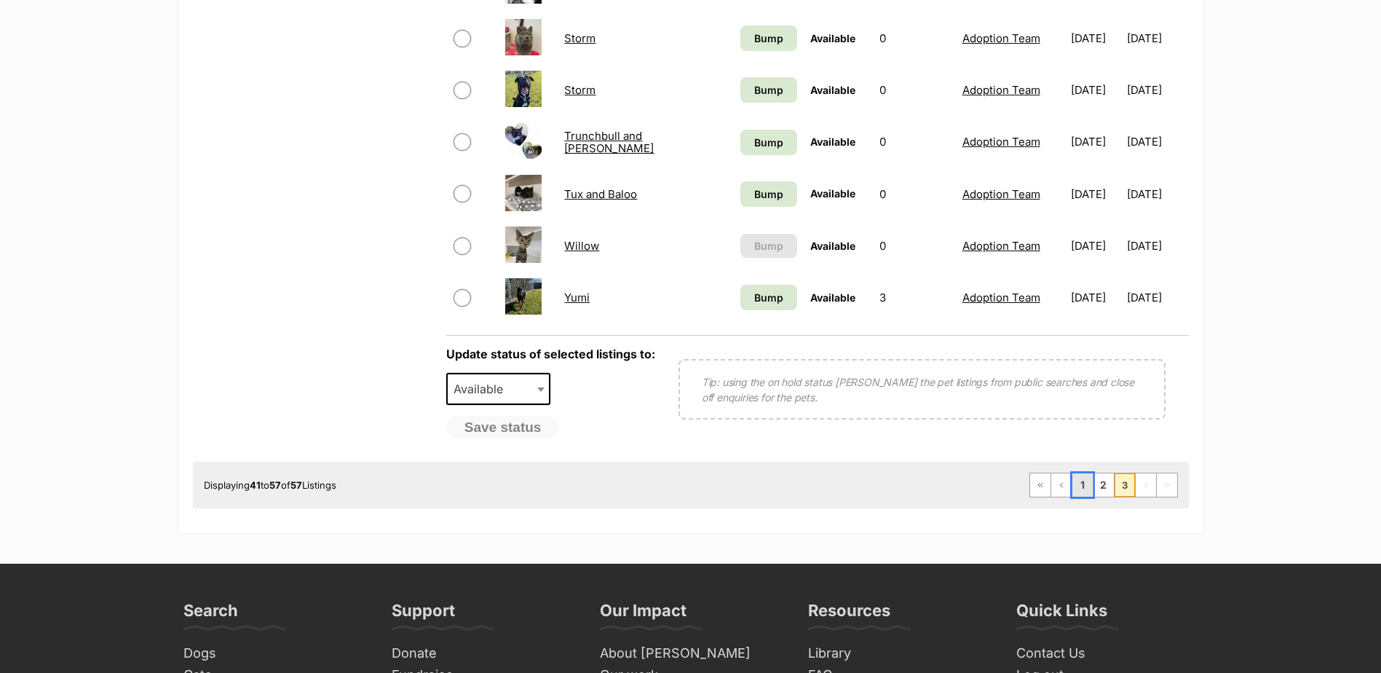
click at [1080, 484] on link "1" at bounding box center [1082, 484] width 20 height 23
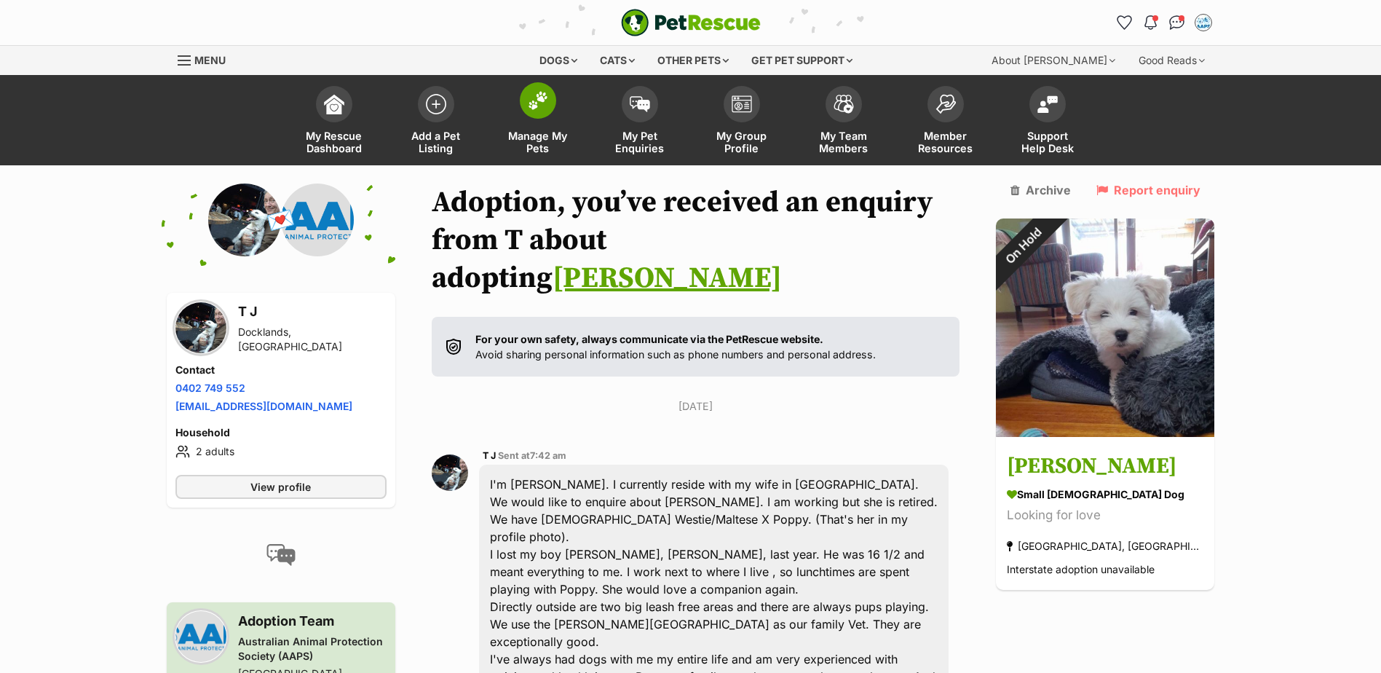
click at [534, 106] on img at bounding box center [538, 100] width 20 height 19
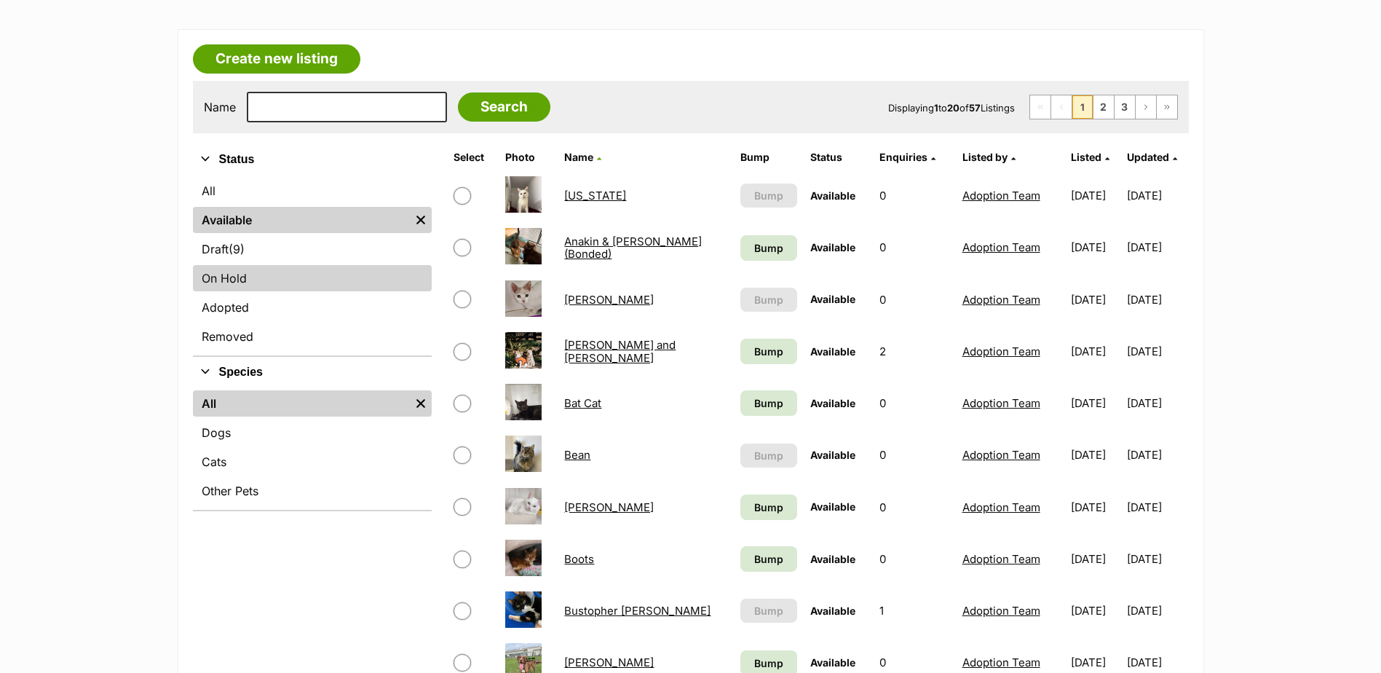
click at [229, 280] on link "On Hold" at bounding box center [312, 278] width 239 height 26
click at [227, 279] on link "On Hold" at bounding box center [312, 278] width 239 height 26
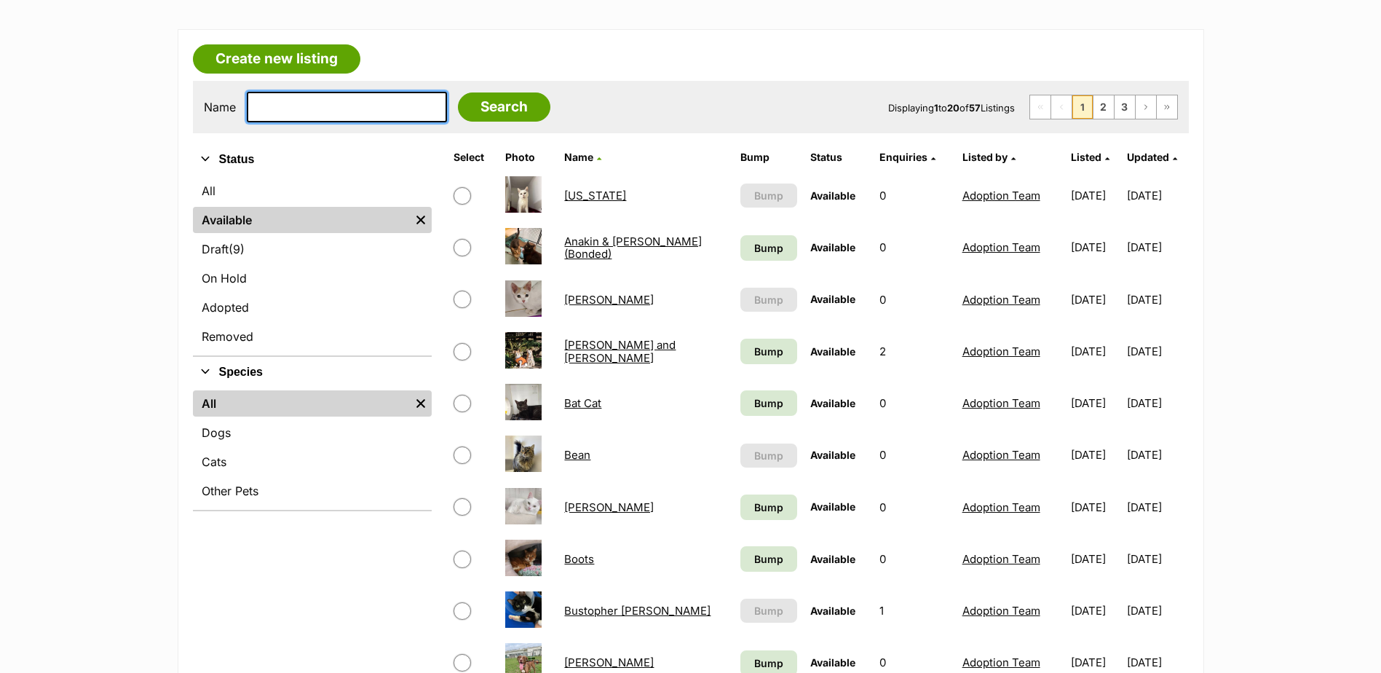
click at [312, 103] on input "text" at bounding box center [347, 107] width 200 height 31
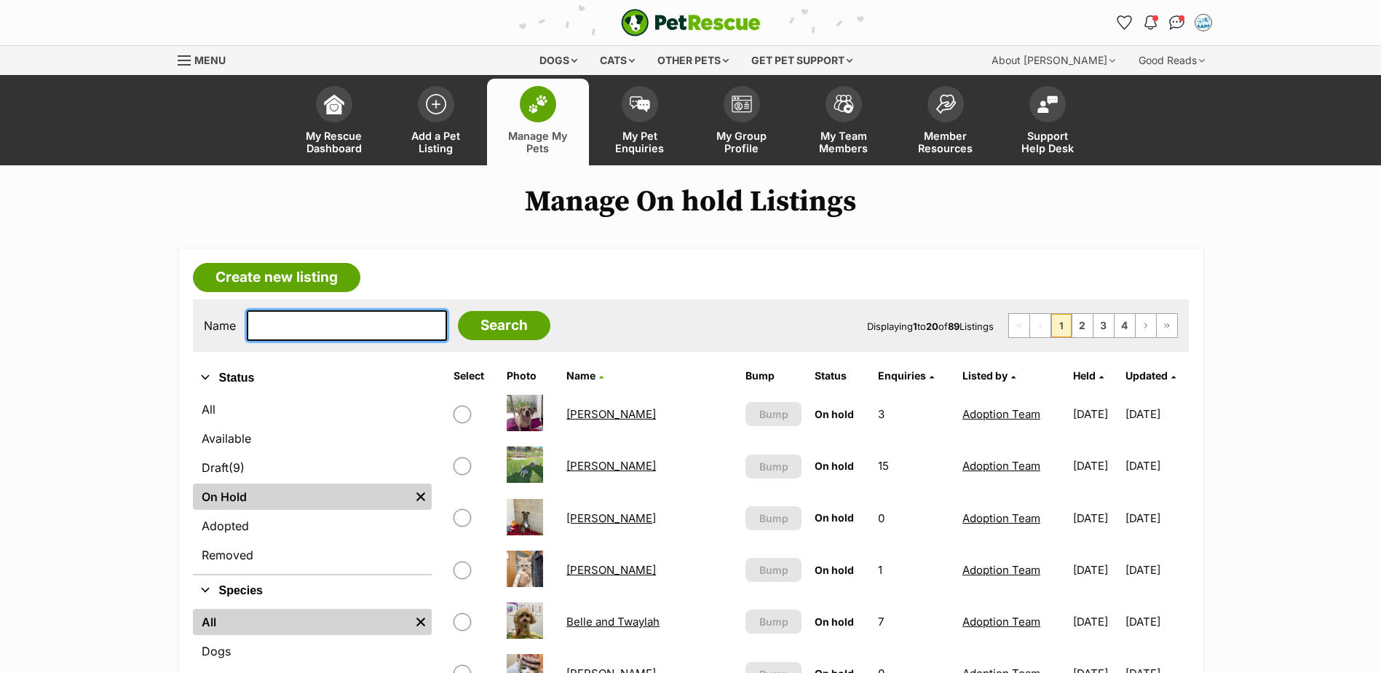
click at [270, 329] on input "text" at bounding box center [347, 325] width 200 height 31
type input "creamy"
click at [458, 311] on input "Search" at bounding box center [504, 325] width 92 height 29
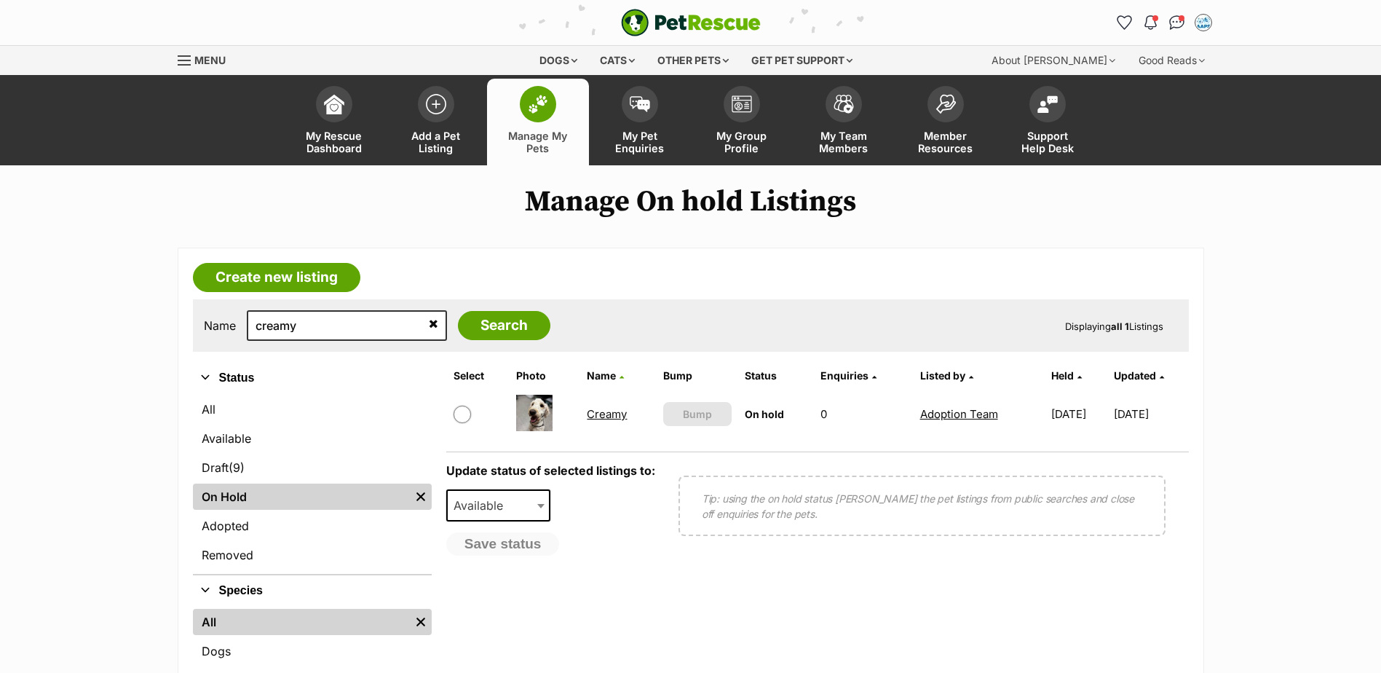
click at [600, 413] on link "Creamy" at bounding box center [607, 414] width 40 height 14
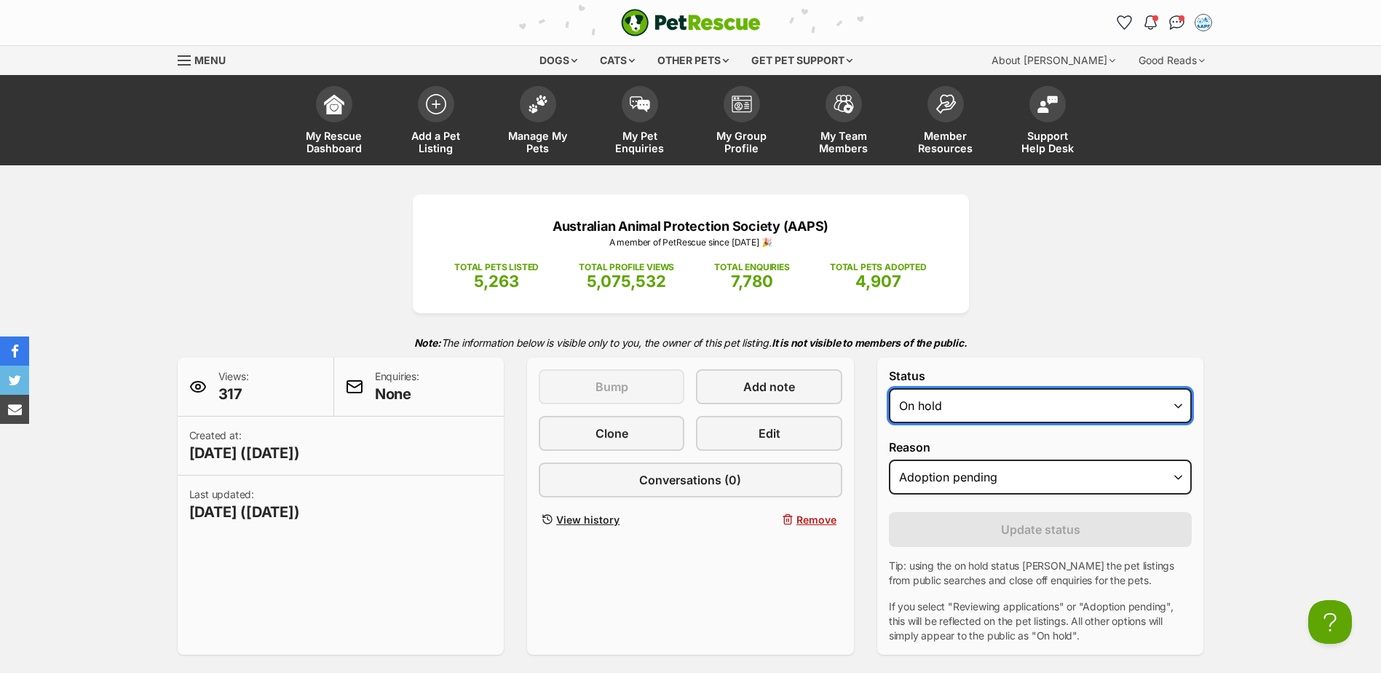
click at [1172, 410] on select "Draft Available On hold Adopted" at bounding box center [1041, 405] width 304 height 35
select select "active"
click at [889, 388] on select "Draft Available On hold Adopted" at bounding box center [1041, 405] width 304 height 35
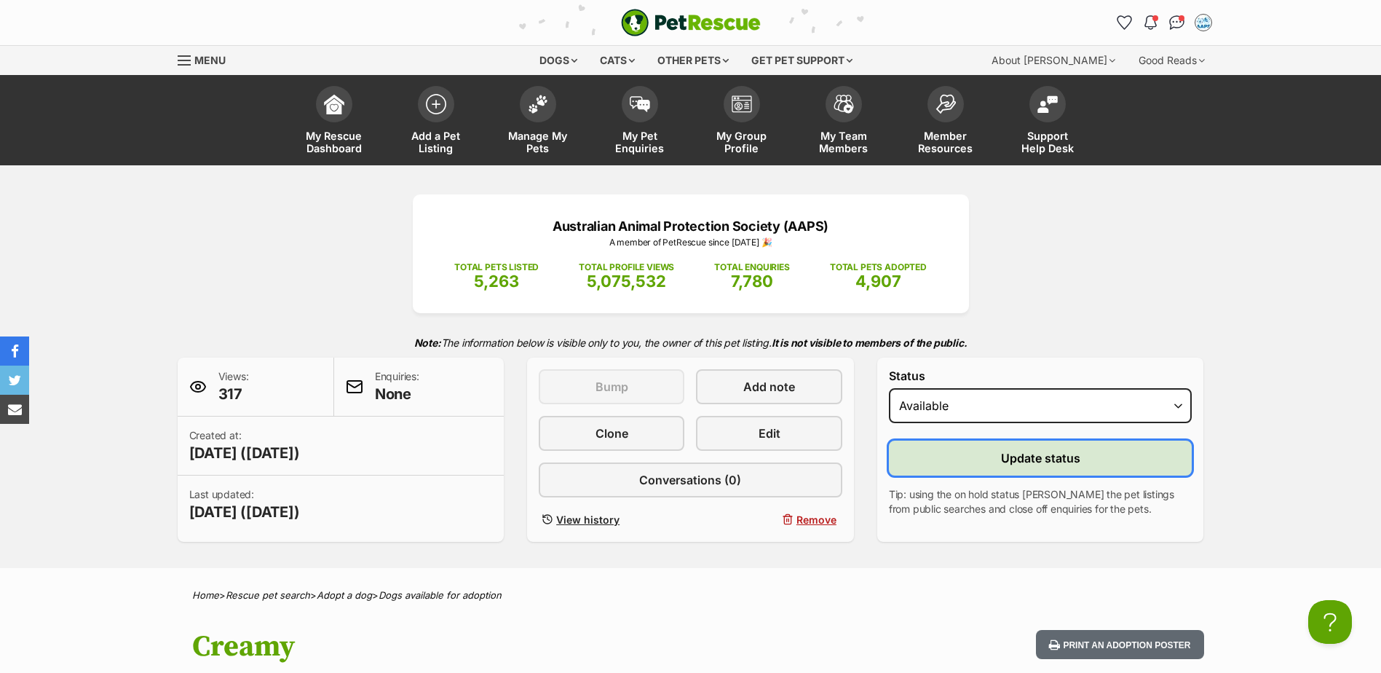
click at [1017, 462] on span "Update status" at bounding box center [1040, 457] width 79 height 17
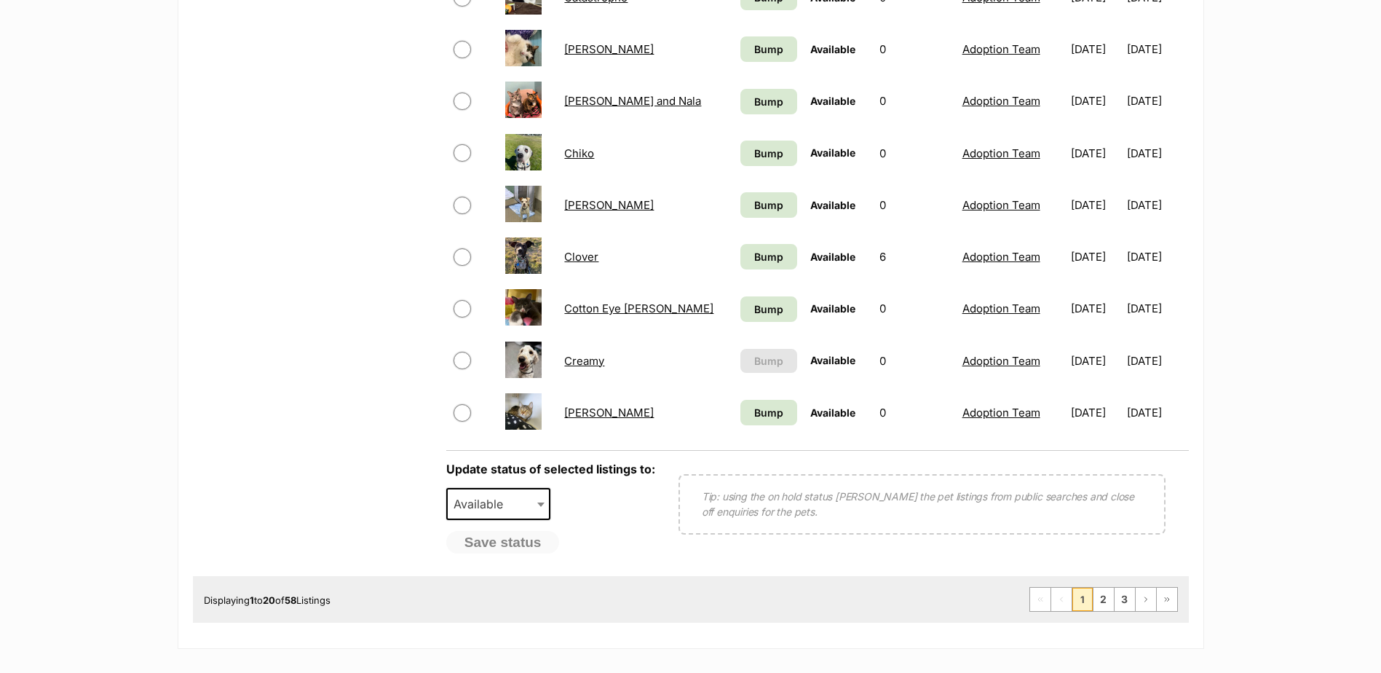
scroll to position [1019, 0]
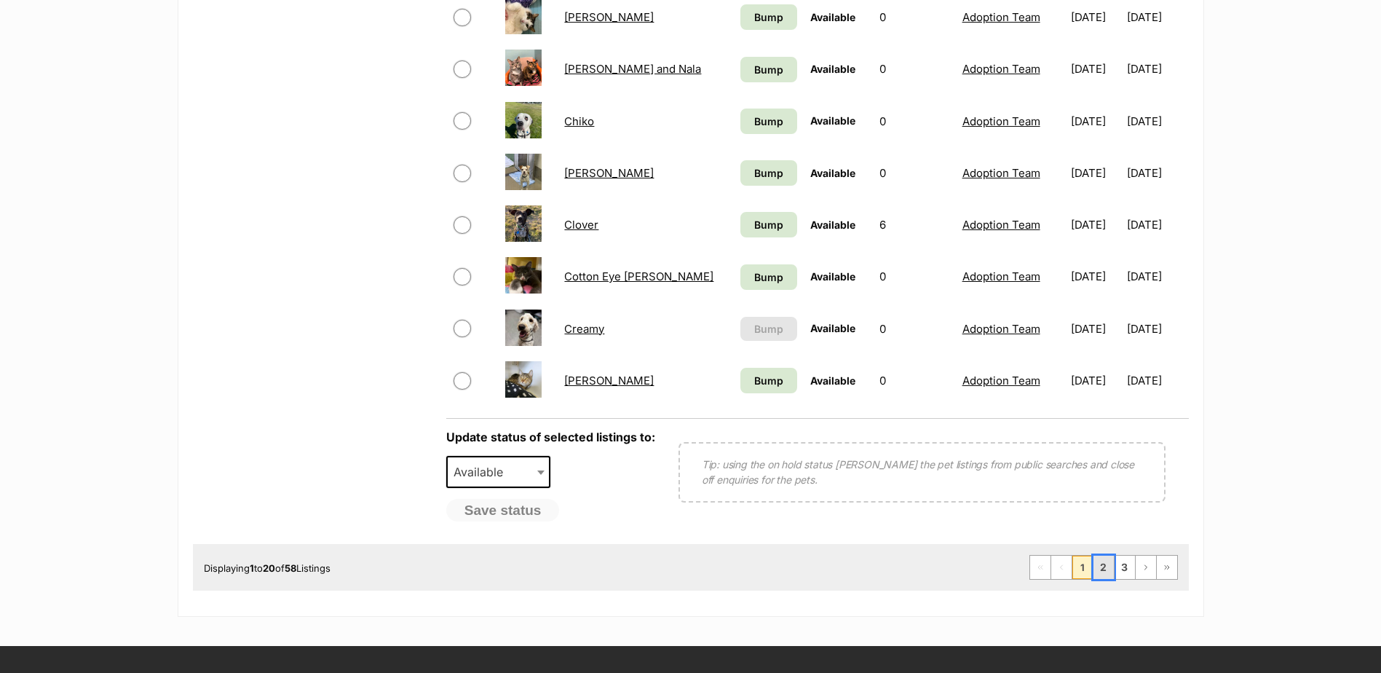
click at [1101, 565] on link "2" at bounding box center [1103, 566] width 20 height 23
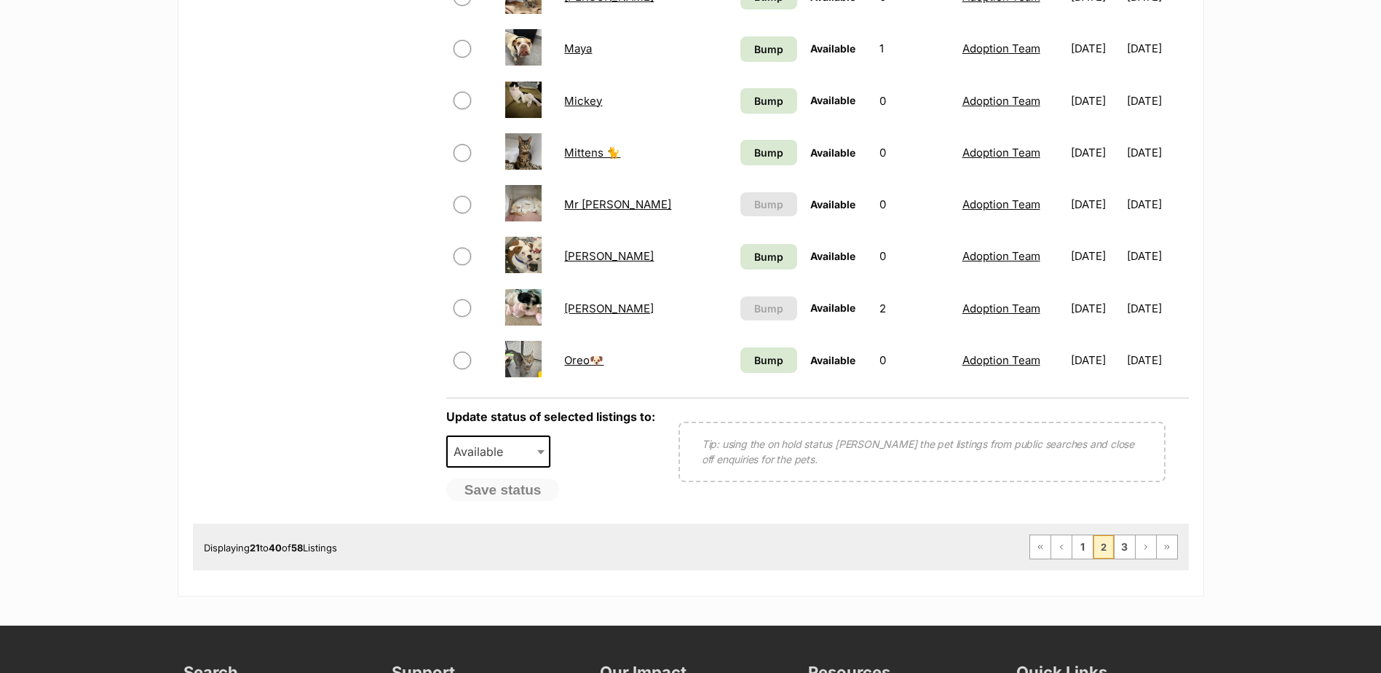
scroll to position [1092, 0]
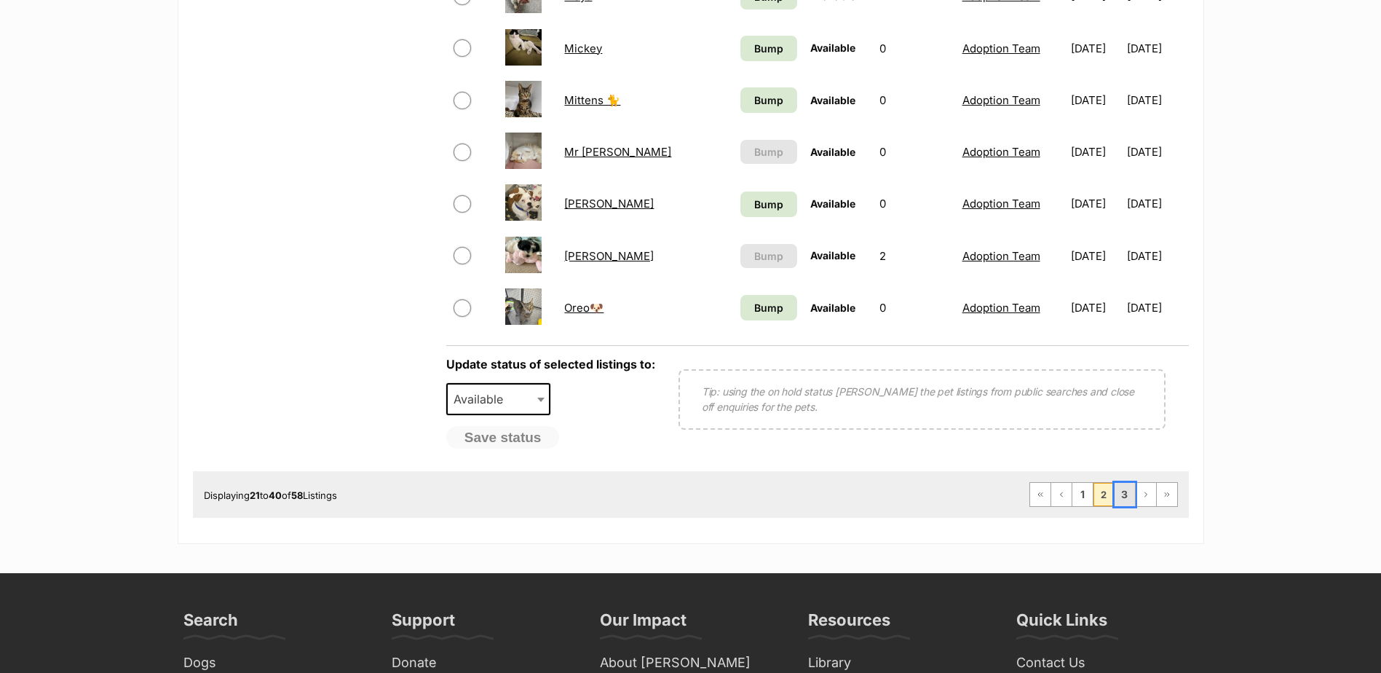
click at [1118, 489] on link "3" at bounding box center [1125, 494] width 20 height 23
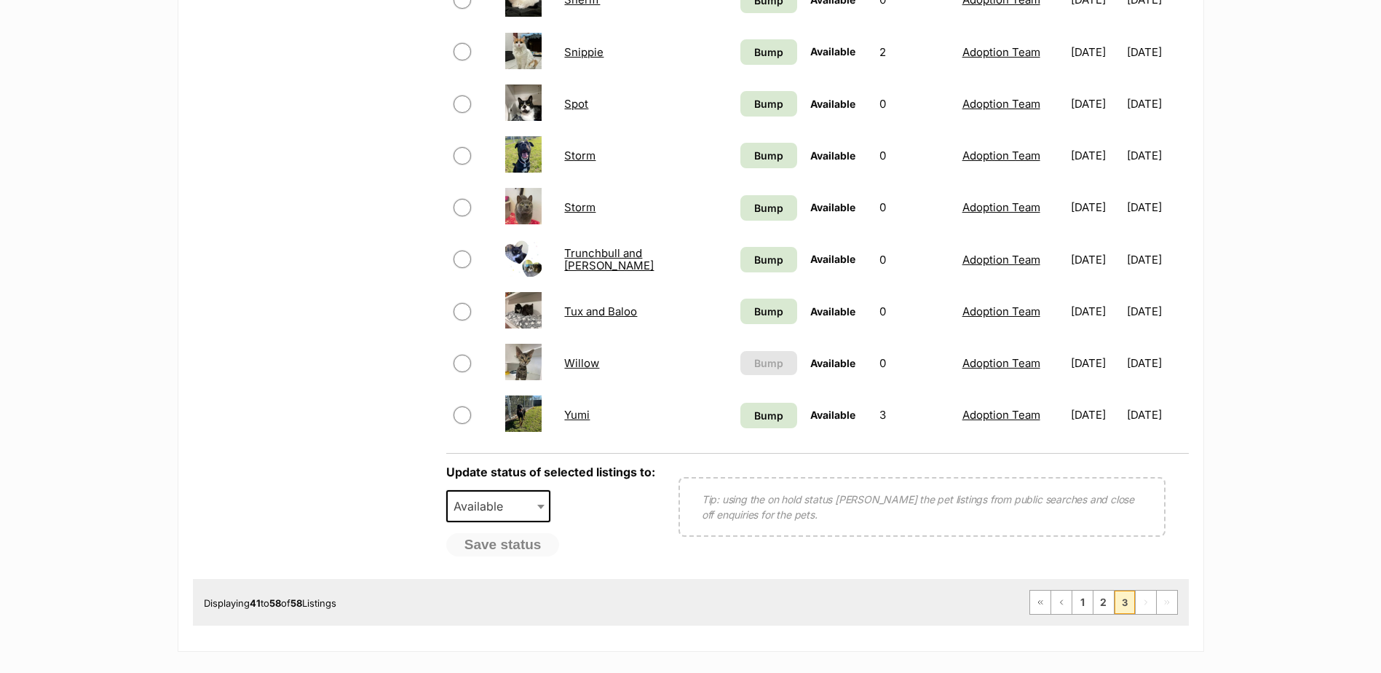
scroll to position [946, 0]
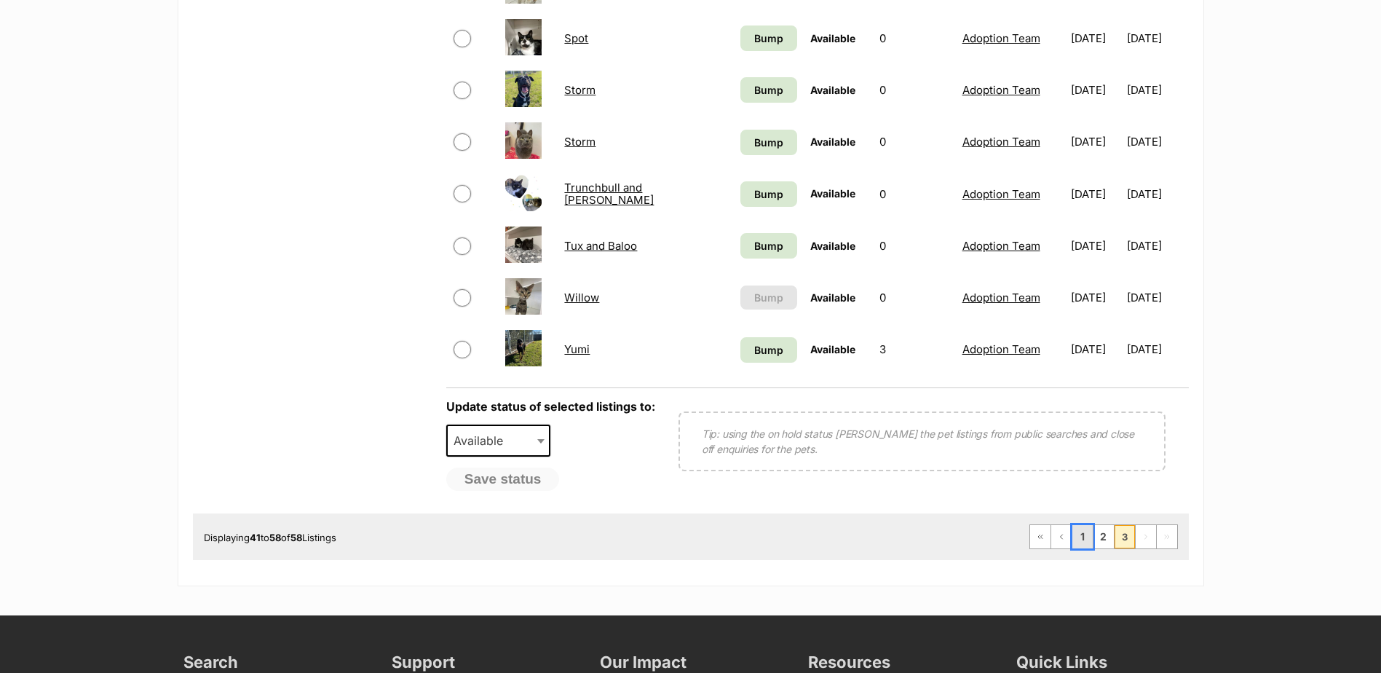
click at [1079, 535] on link "1" at bounding box center [1082, 536] width 20 height 23
